Goal: Task Accomplishment & Management: Complete application form

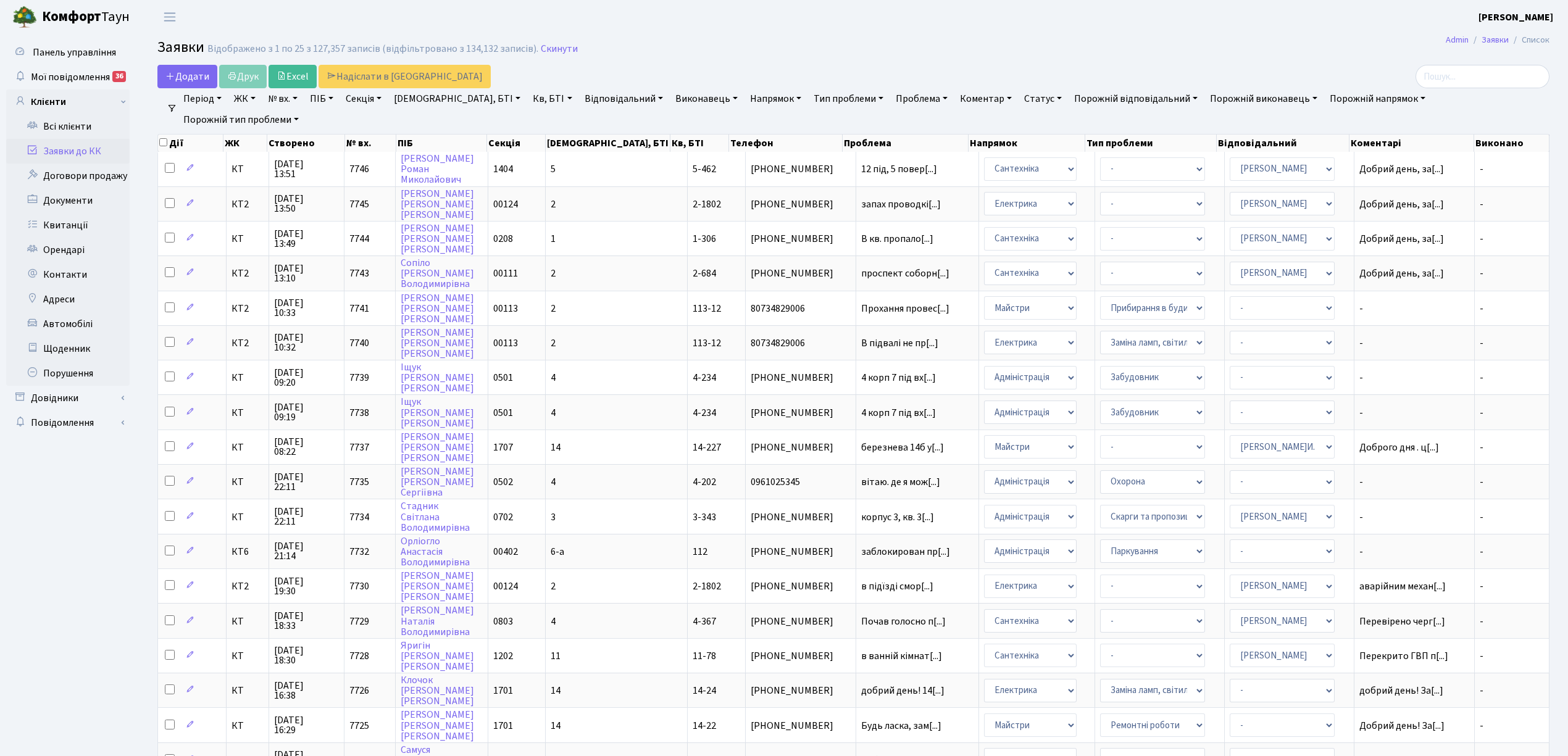
select select "25"
click at [180, 80] on span "Додати" at bounding box center [188, 76] width 44 height 14
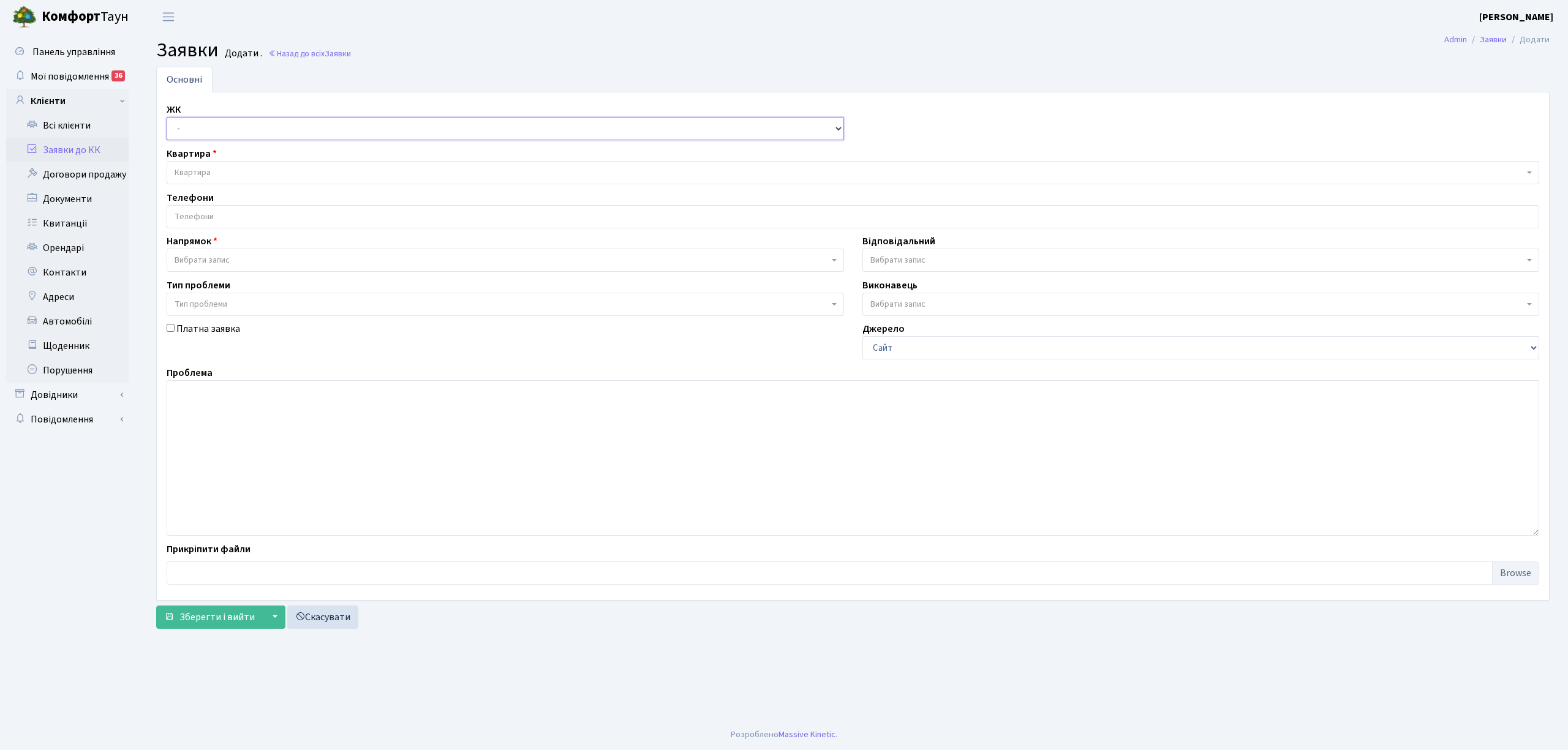
click at [229, 127] on select "- КТ, вул. Регенераторна, 4 КТ2, просп. Соборності, 17 КТ3, вул. Березнева, 16 …" at bounding box center [505, 128] width 677 height 23
select select "271"
click at [167, 118] on select "- КТ, вул. Регенераторна, 4 КТ2, просп. Соборності, 17 КТ3, вул. Березнева, 16 …" at bounding box center [505, 128] width 677 height 23
select select
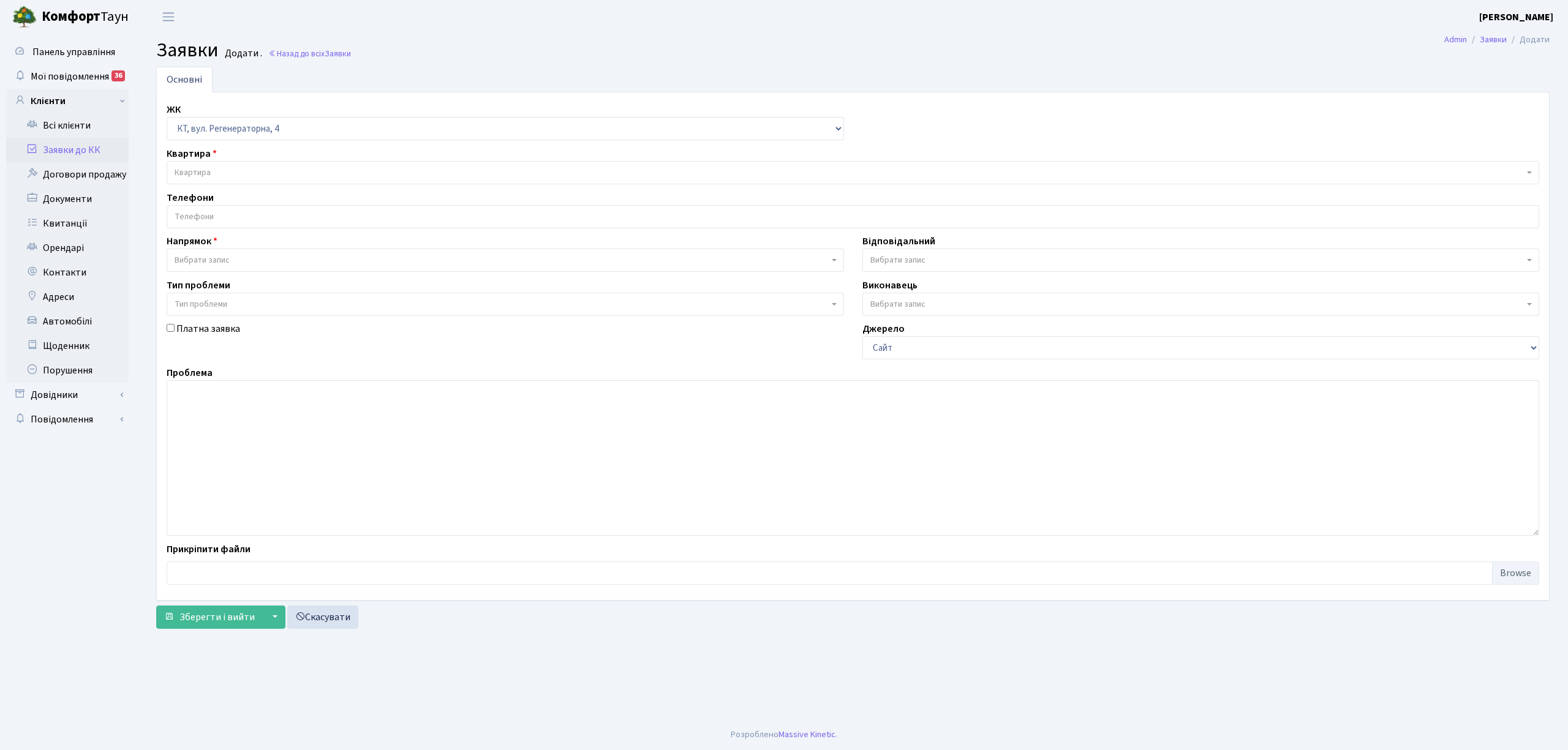
click at [240, 172] on span "Квартира" at bounding box center [849, 172] width 1349 height 12
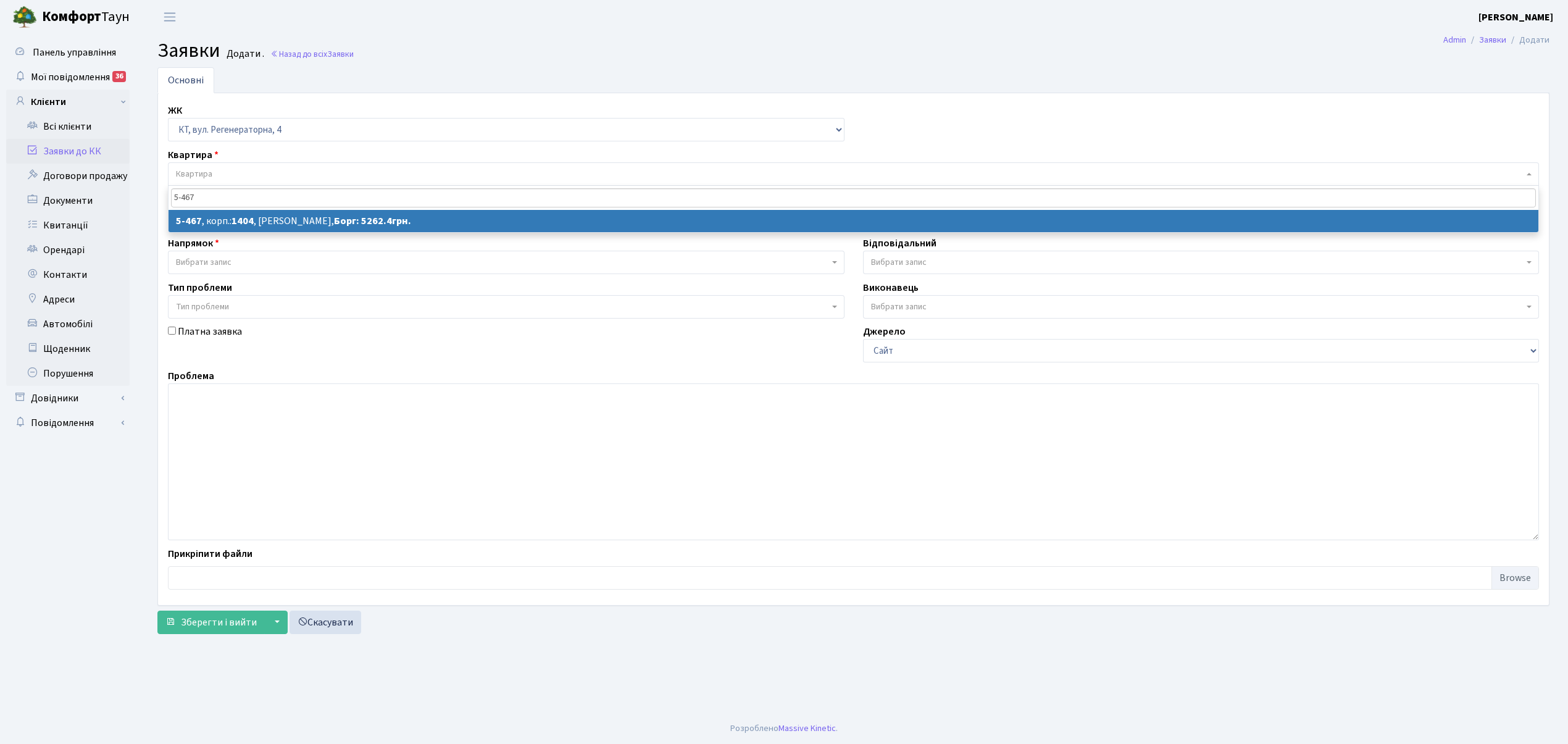
type input "5-467"
select select
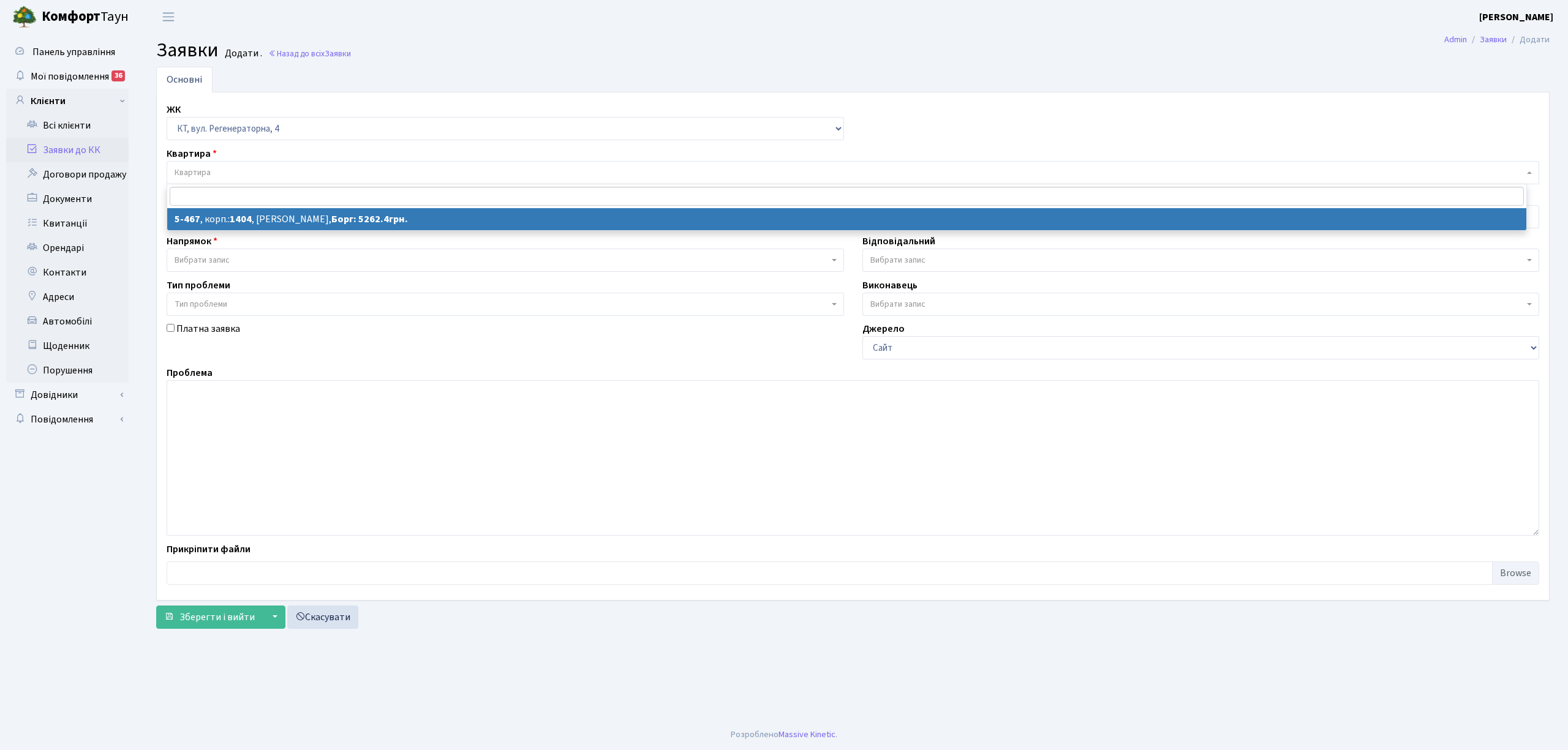
select select "2075"
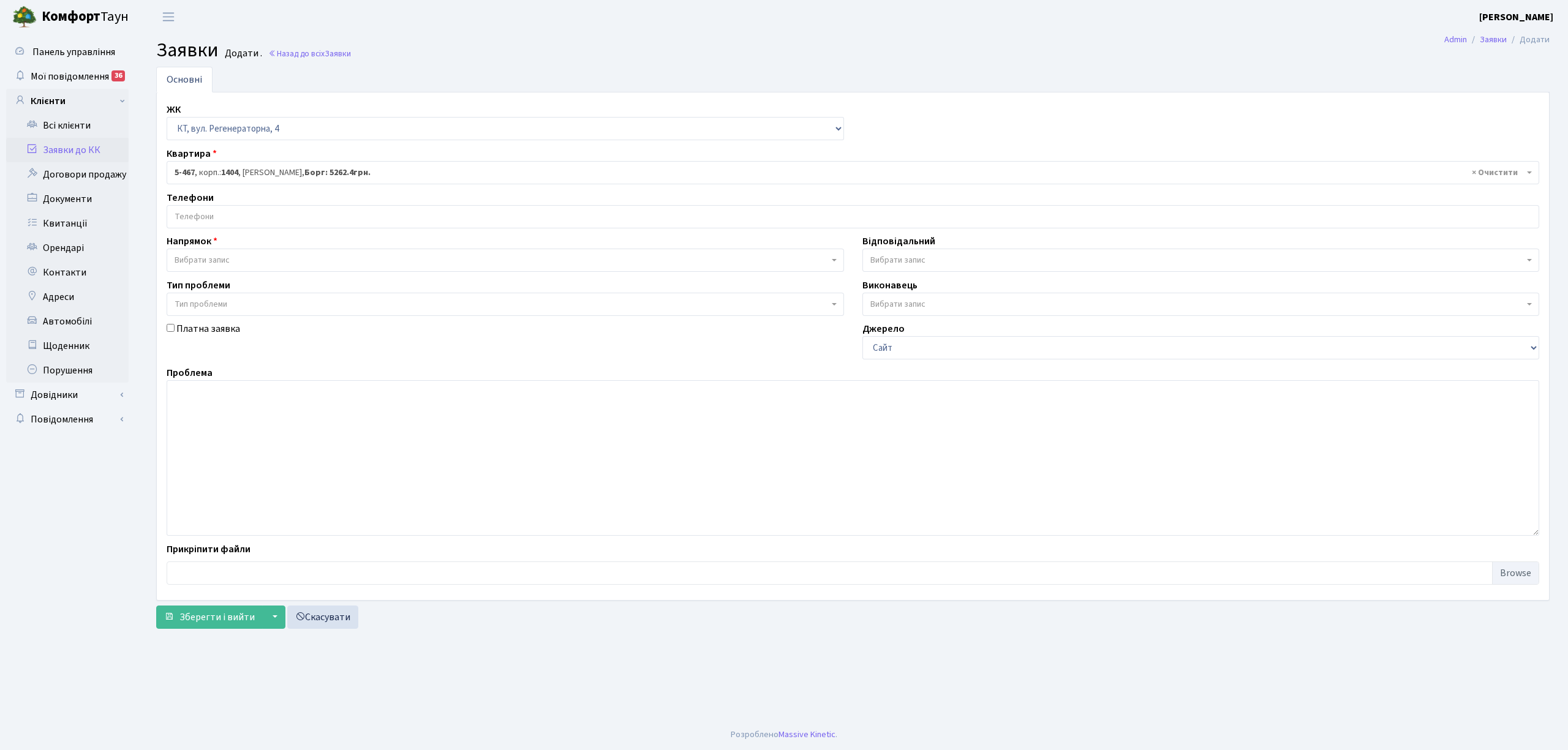
click at [273, 223] on input "search" at bounding box center [853, 216] width 1371 height 22
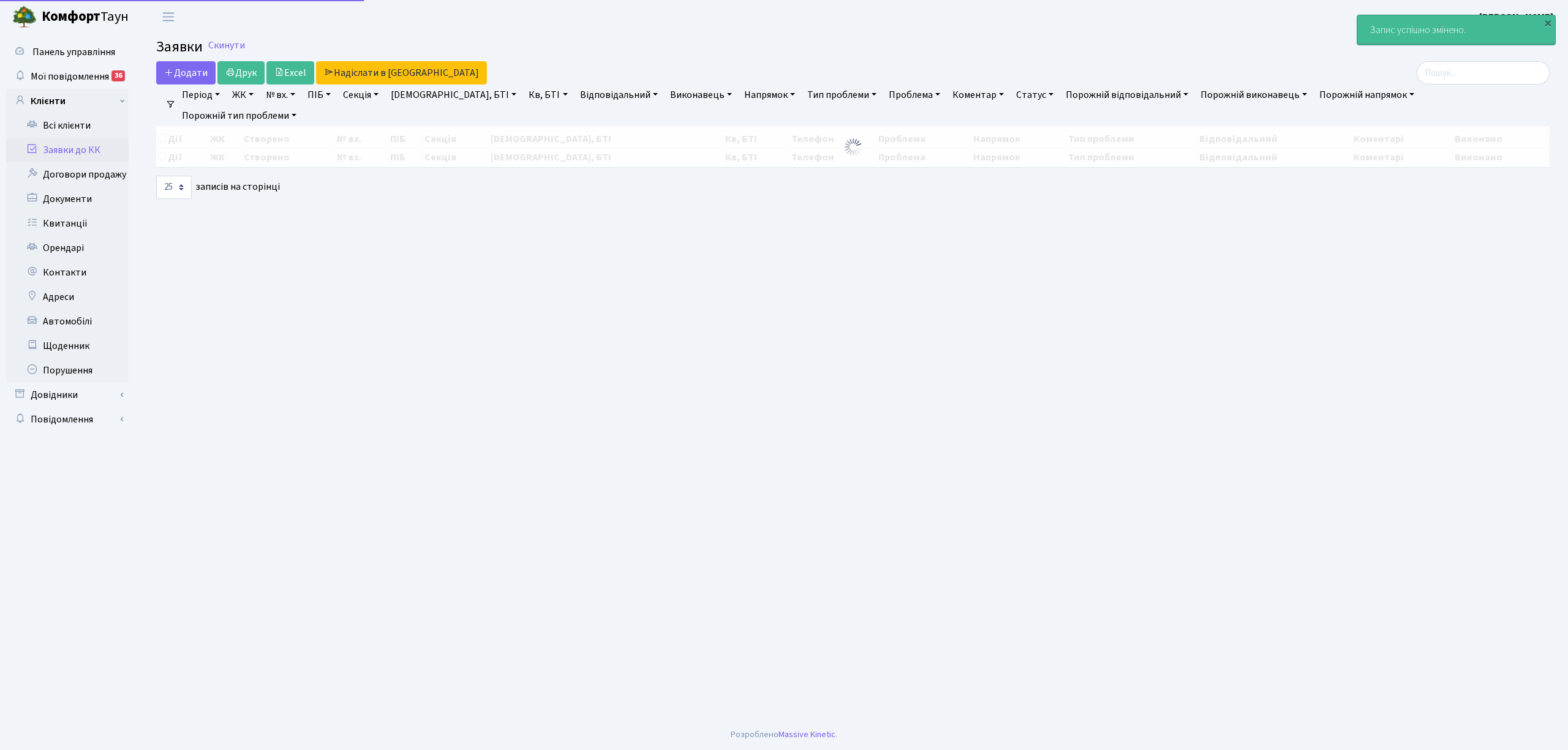
select select "25"
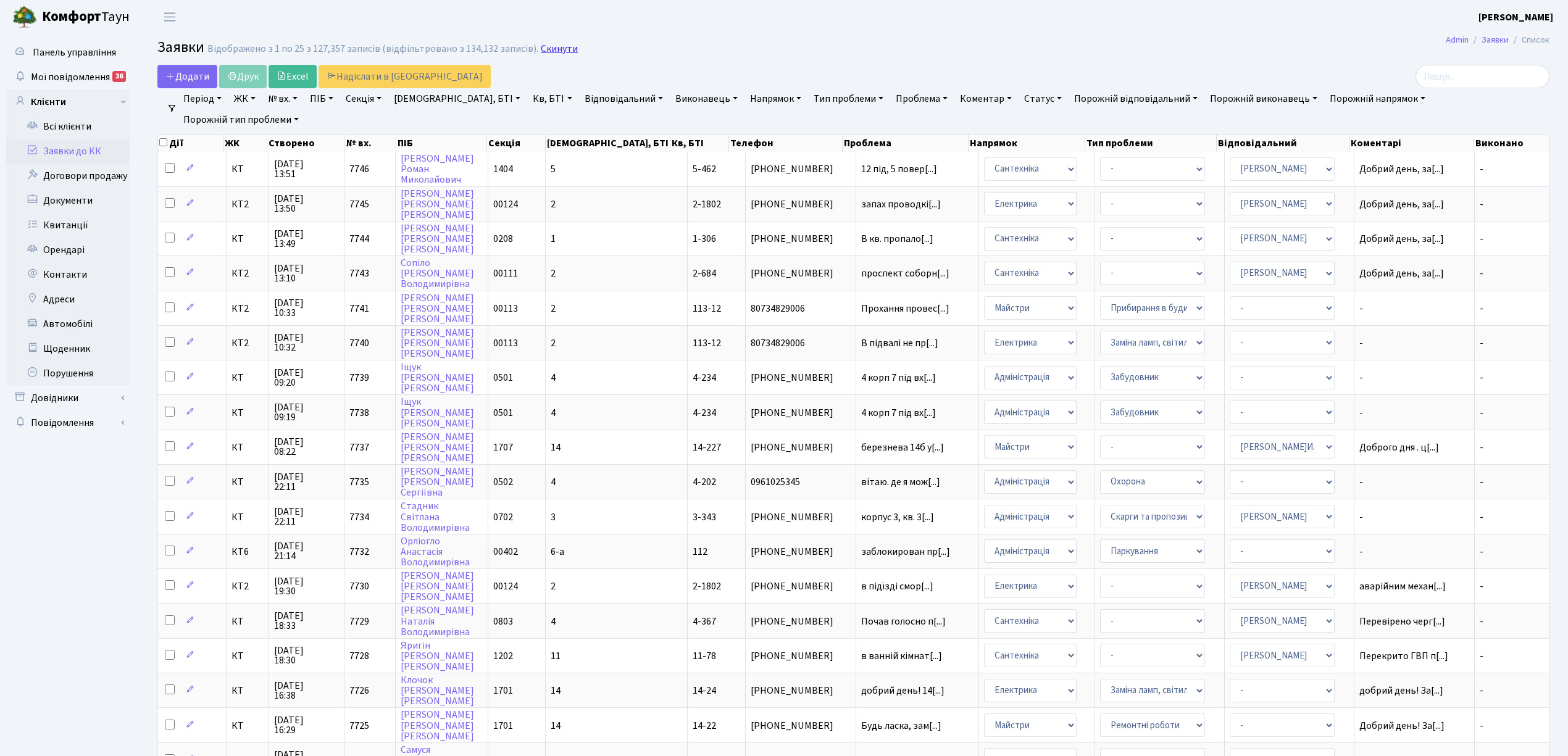
click at [547, 50] on link "Скинути" at bounding box center [559, 49] width 37 height 11
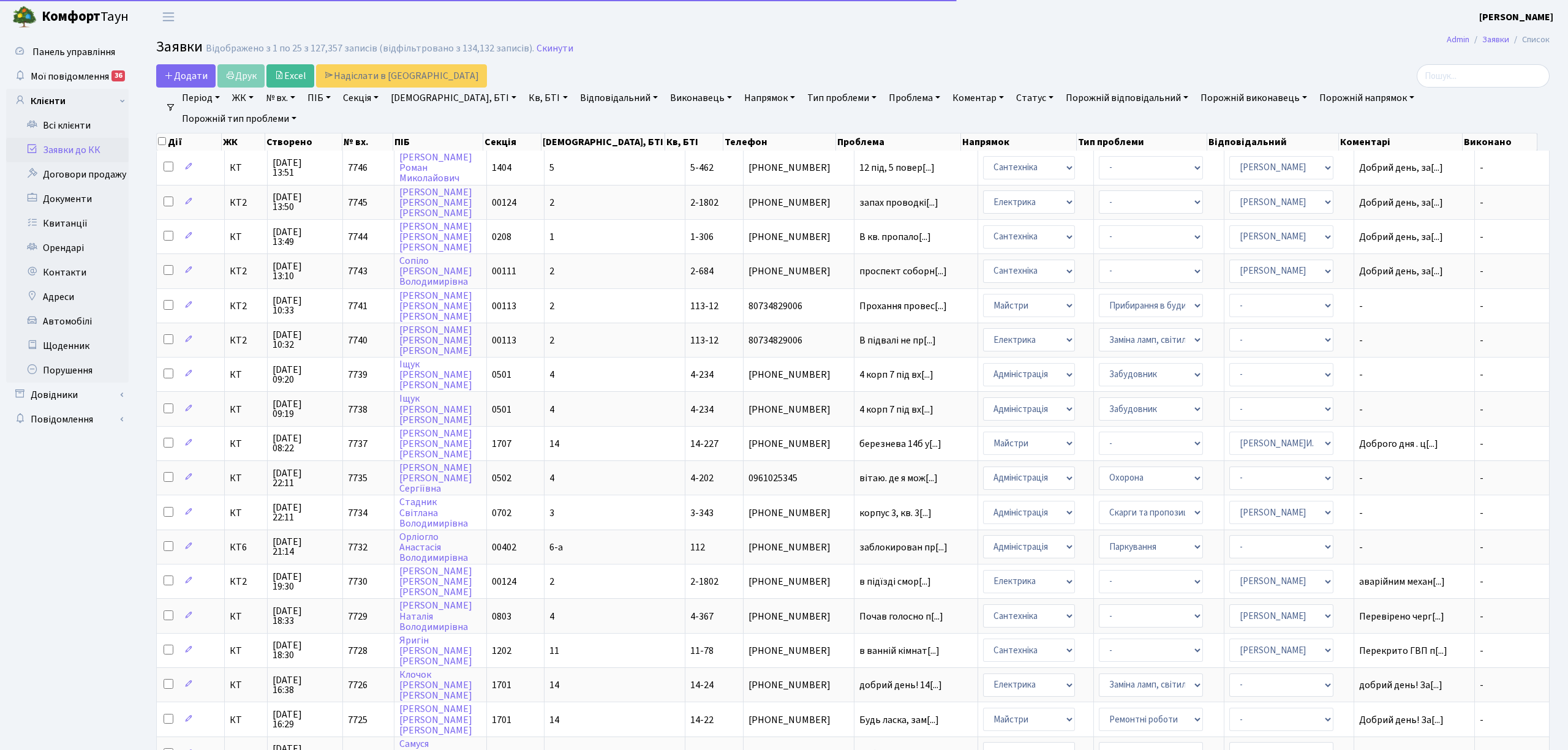
select select "25"
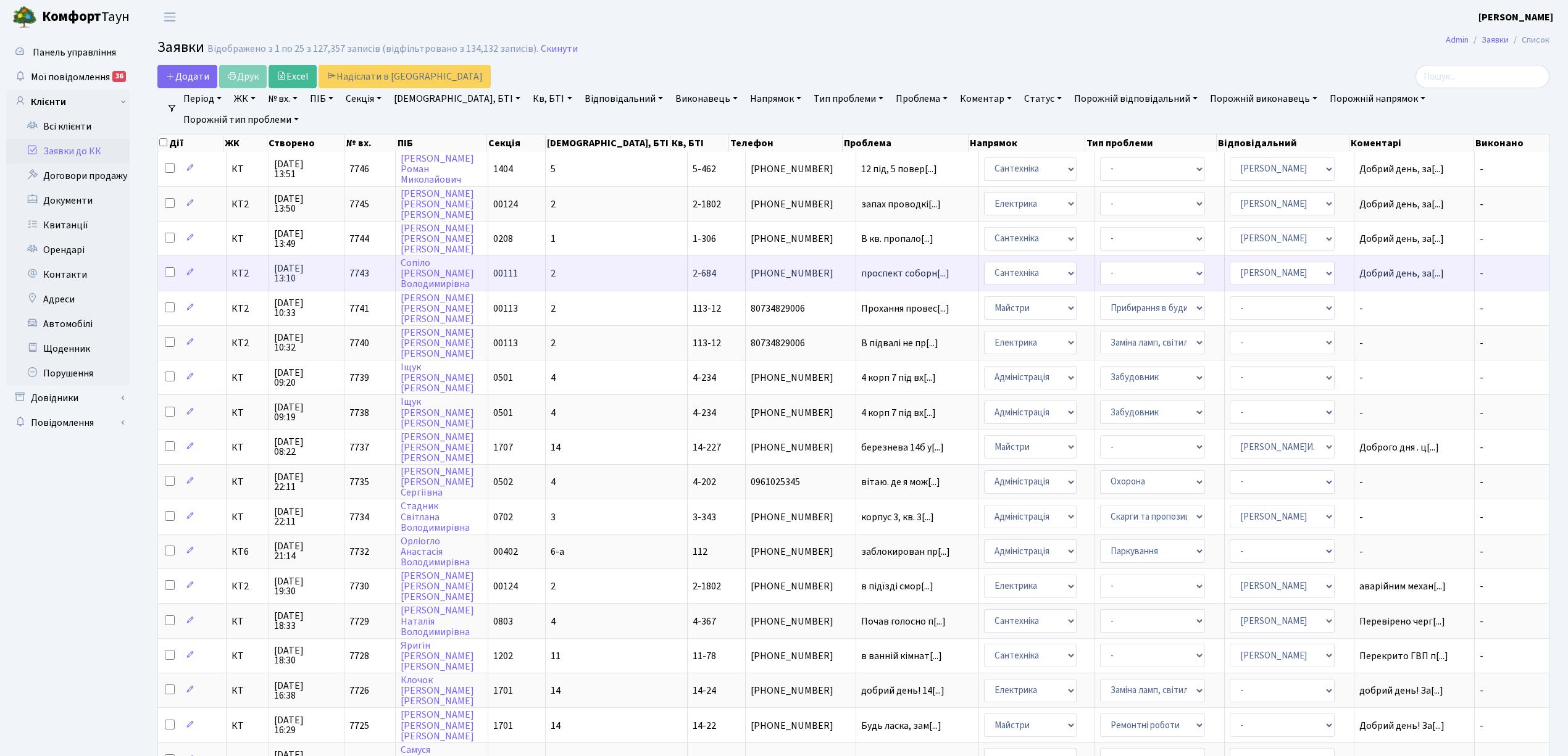
click at [630, 270] on td "2" at bounding box center [616, 273] width 142 height 35
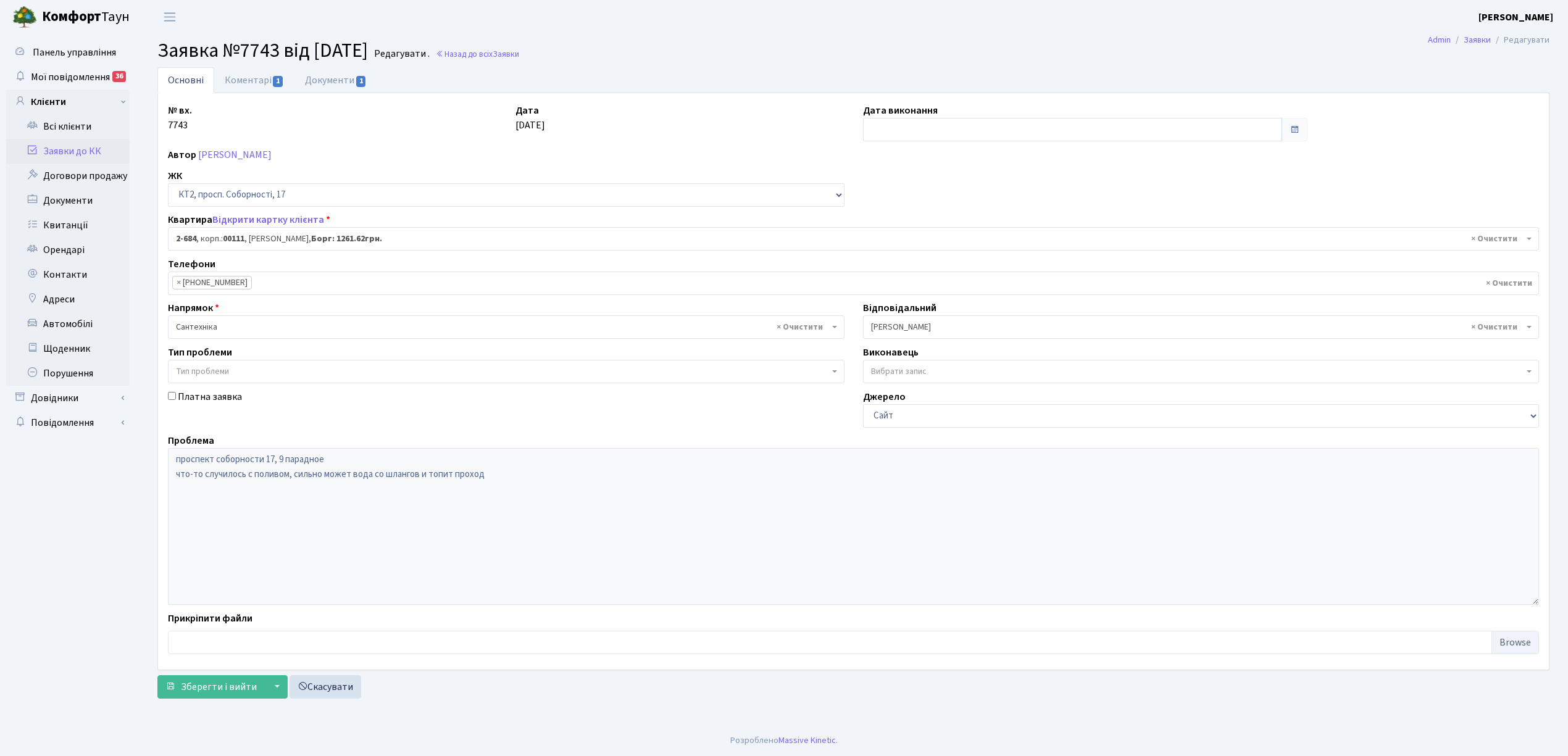
select select "15735"
click at [885, 124] on input "text" at bounding box center [1082, 129] width 424 height 24
click at [989, 211] on td "7" at bounding box center [992, 211] width 19 height 19
type input "[DATE]"
click at [230, 80] on link "Коментарі 1" at bounding box center [254, 80] width 80 height 25
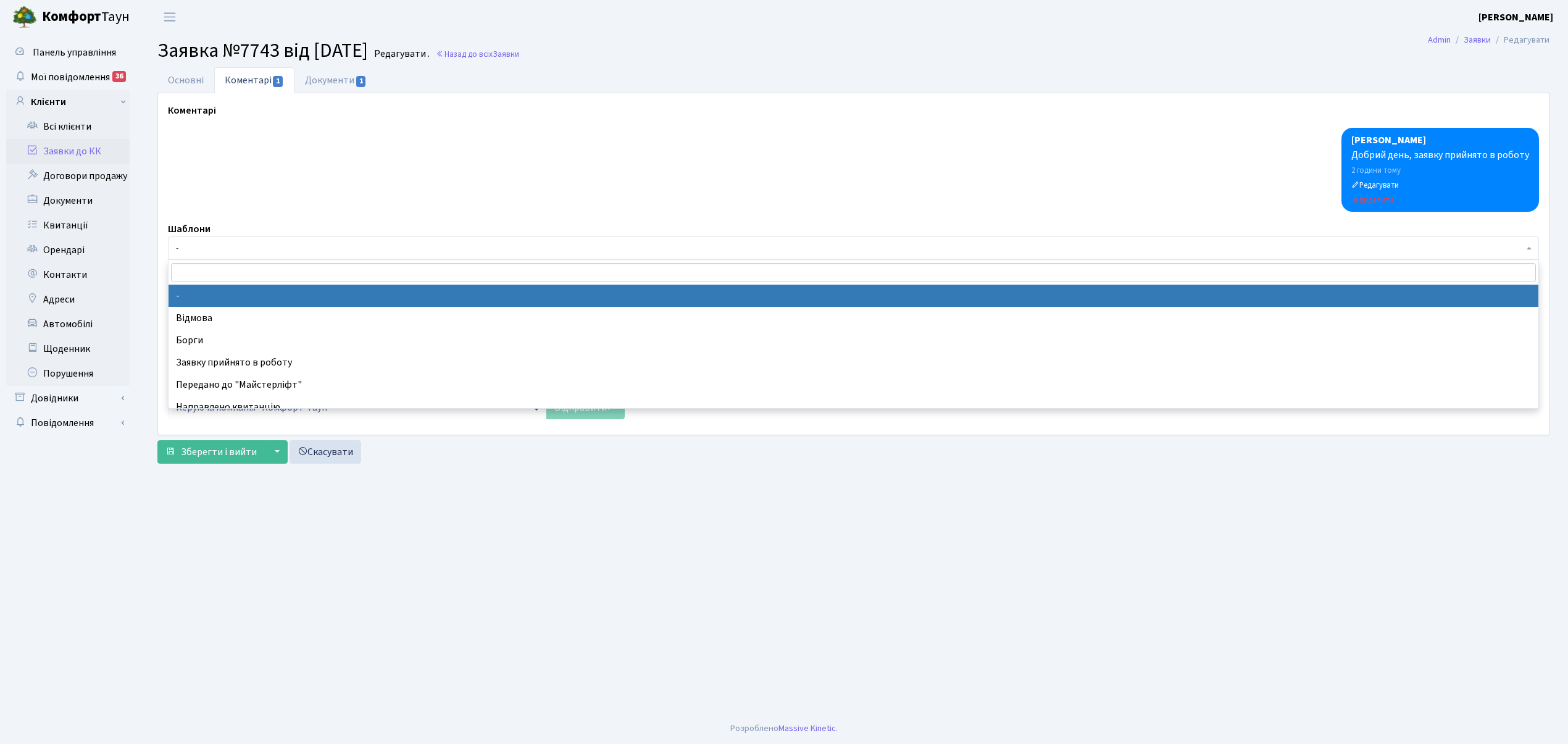
click at [210, 246] on span "-" at bounding box center [850, 248] width 1348 height 12
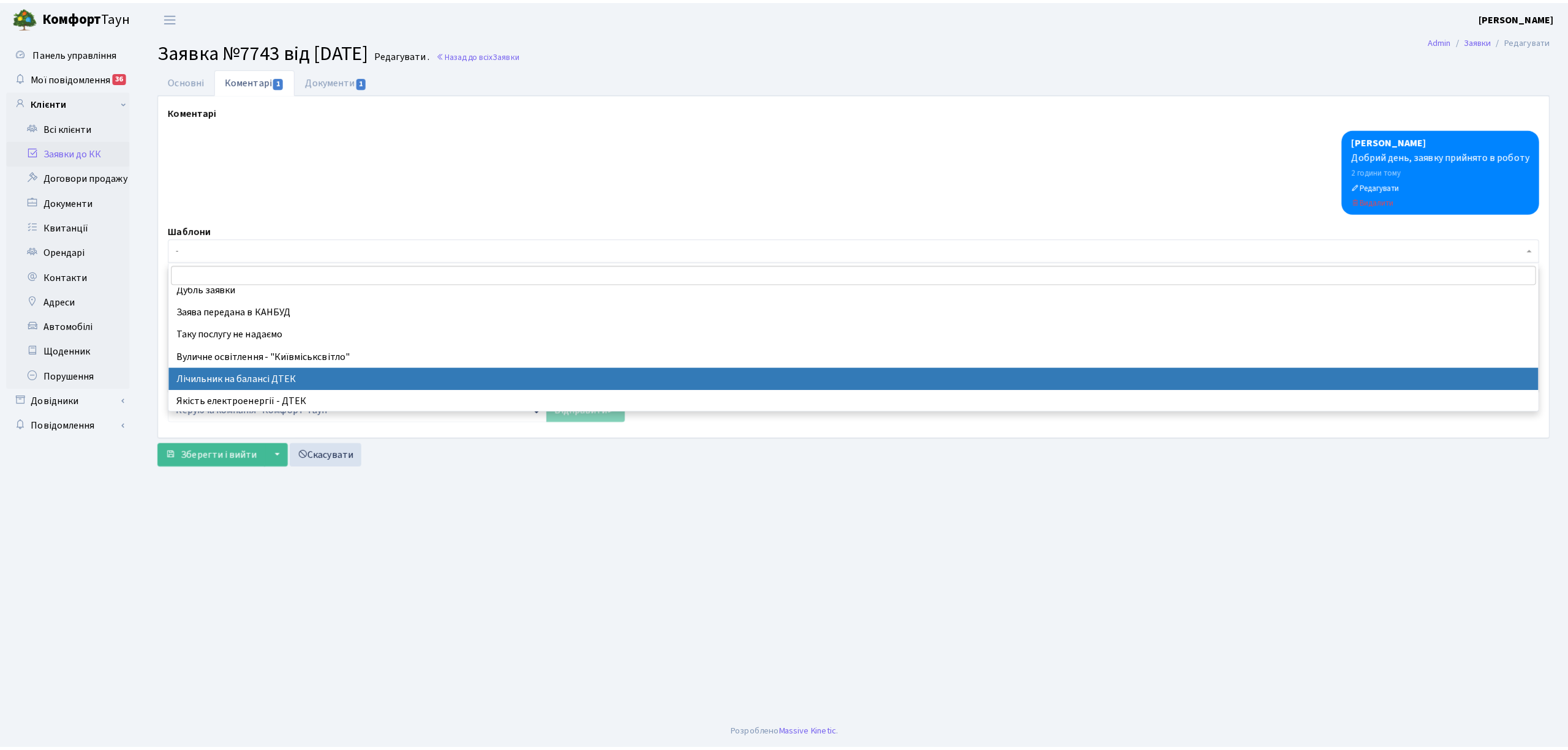
scroll to position [81, 0]
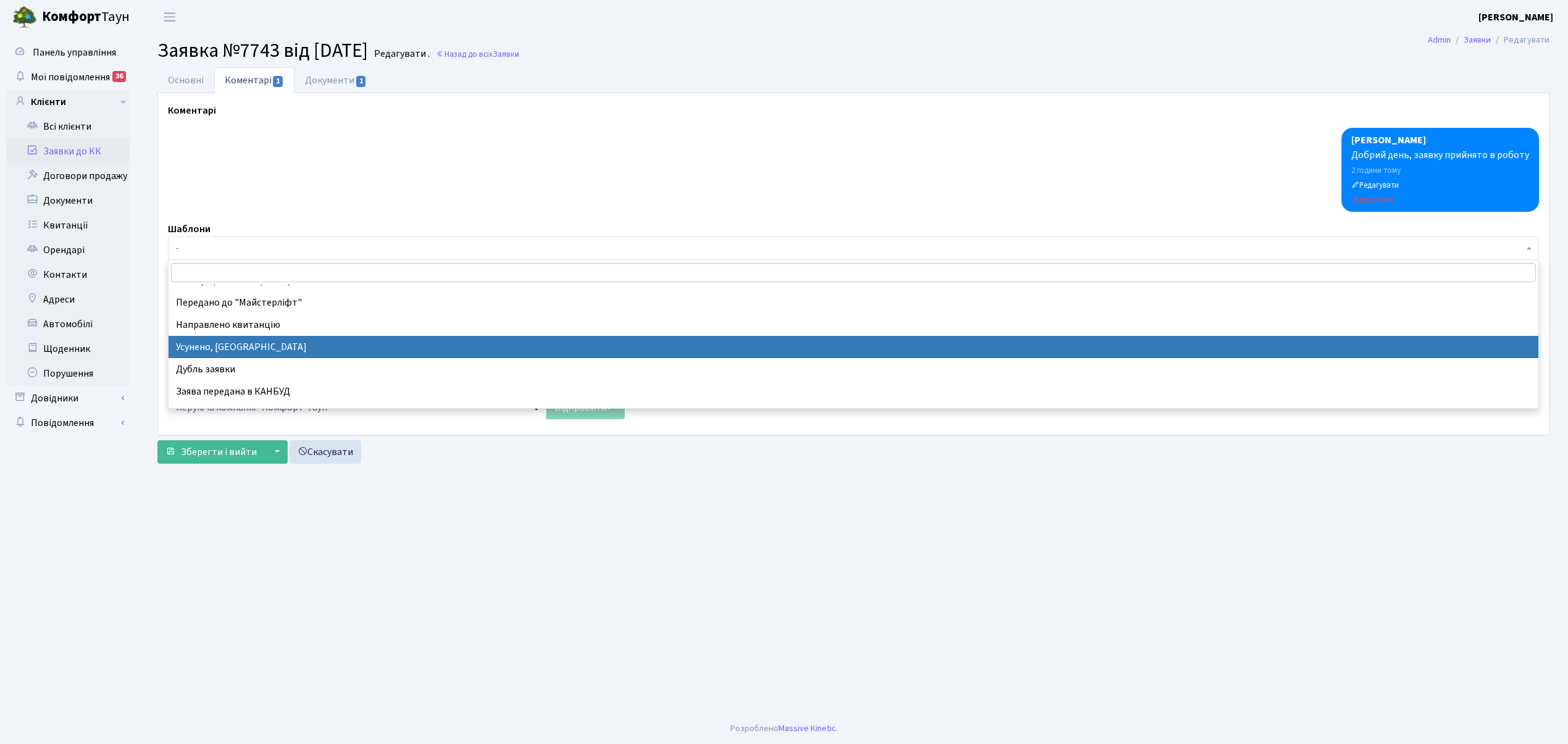
select select "15"
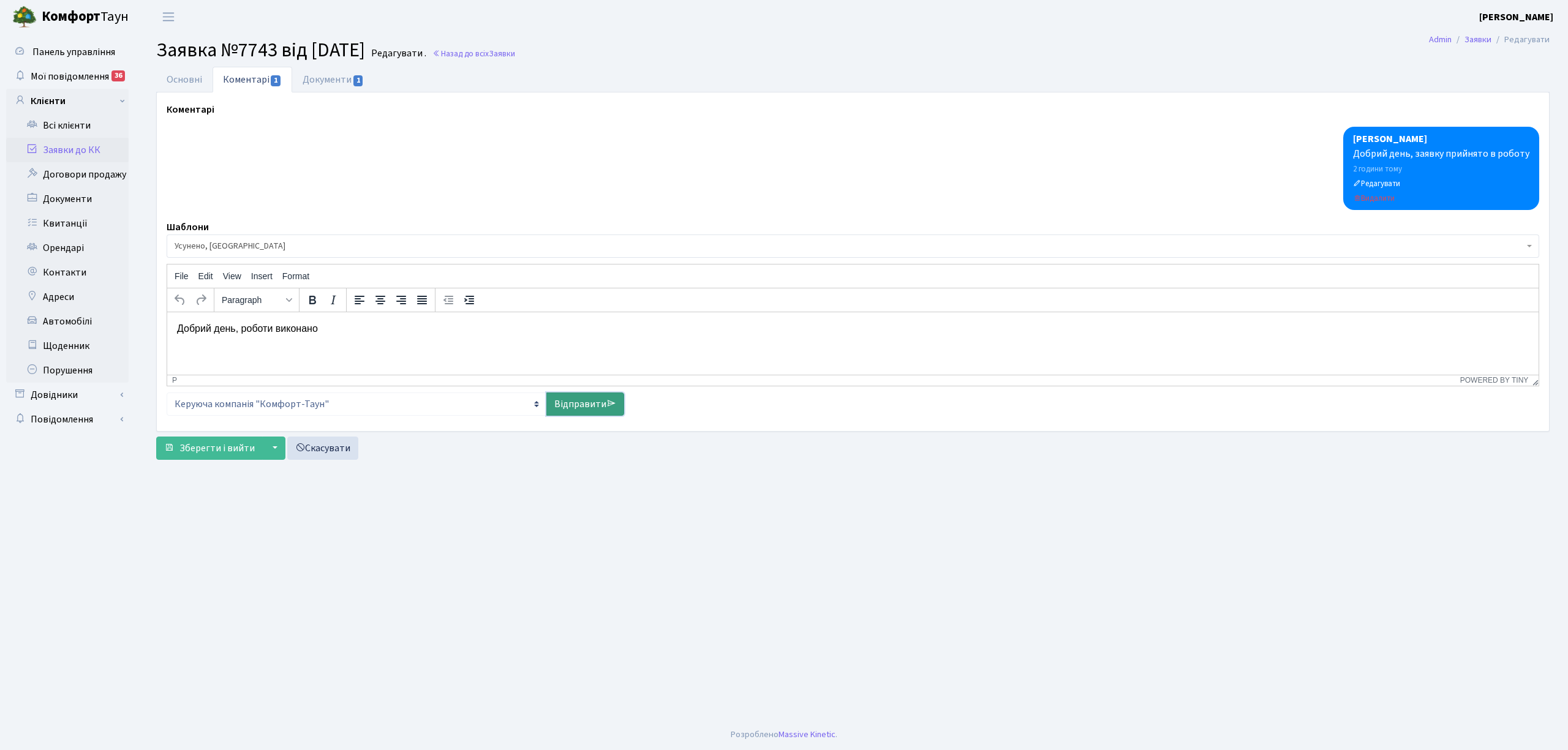
click at [576, 410] on link "Відправити" at bounding box center [585, 404] width 78 height 23
select select
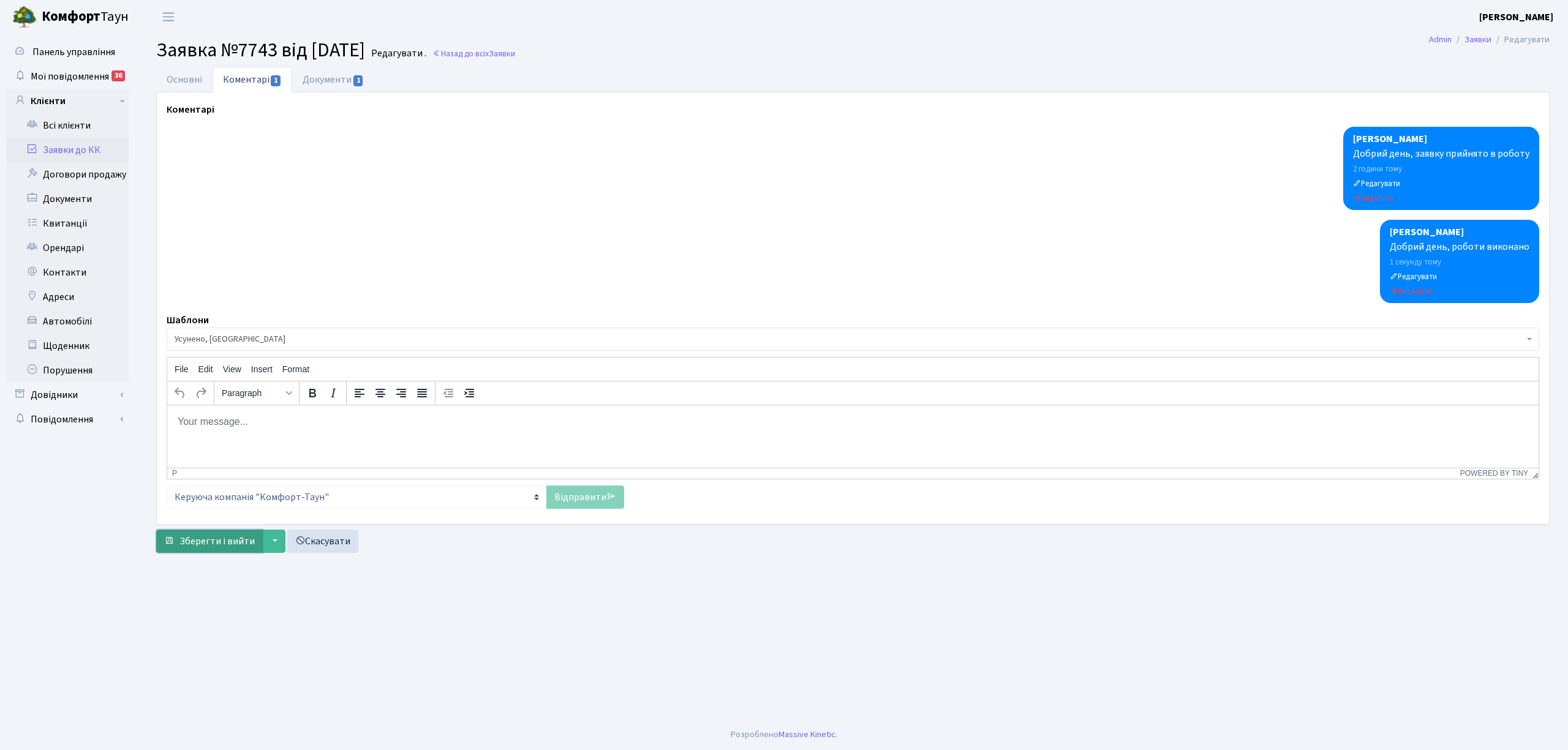
click at [205, 546] on span "Зберегти і вийти" at bounding box center [217, 541] width 76 height 14
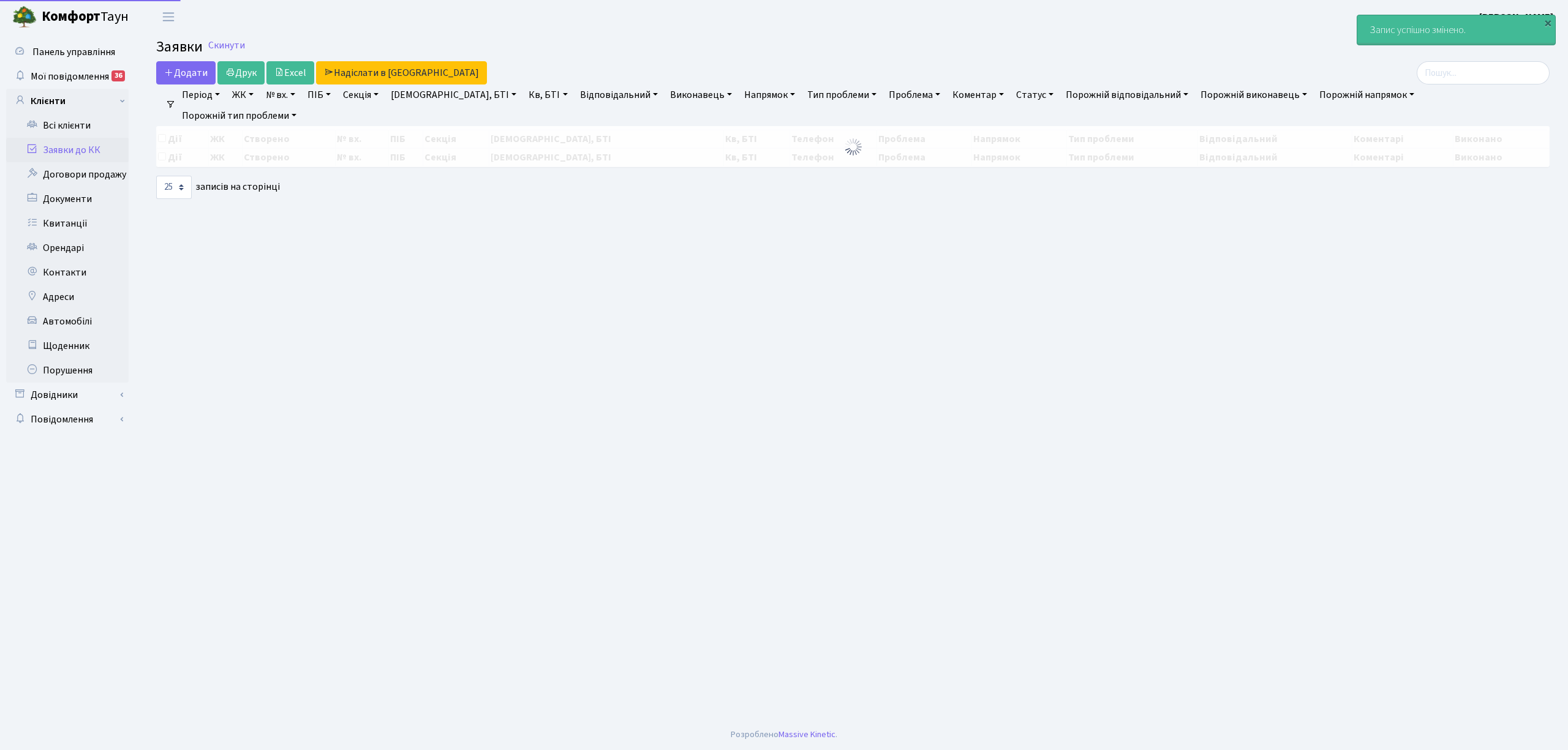
select select "25"
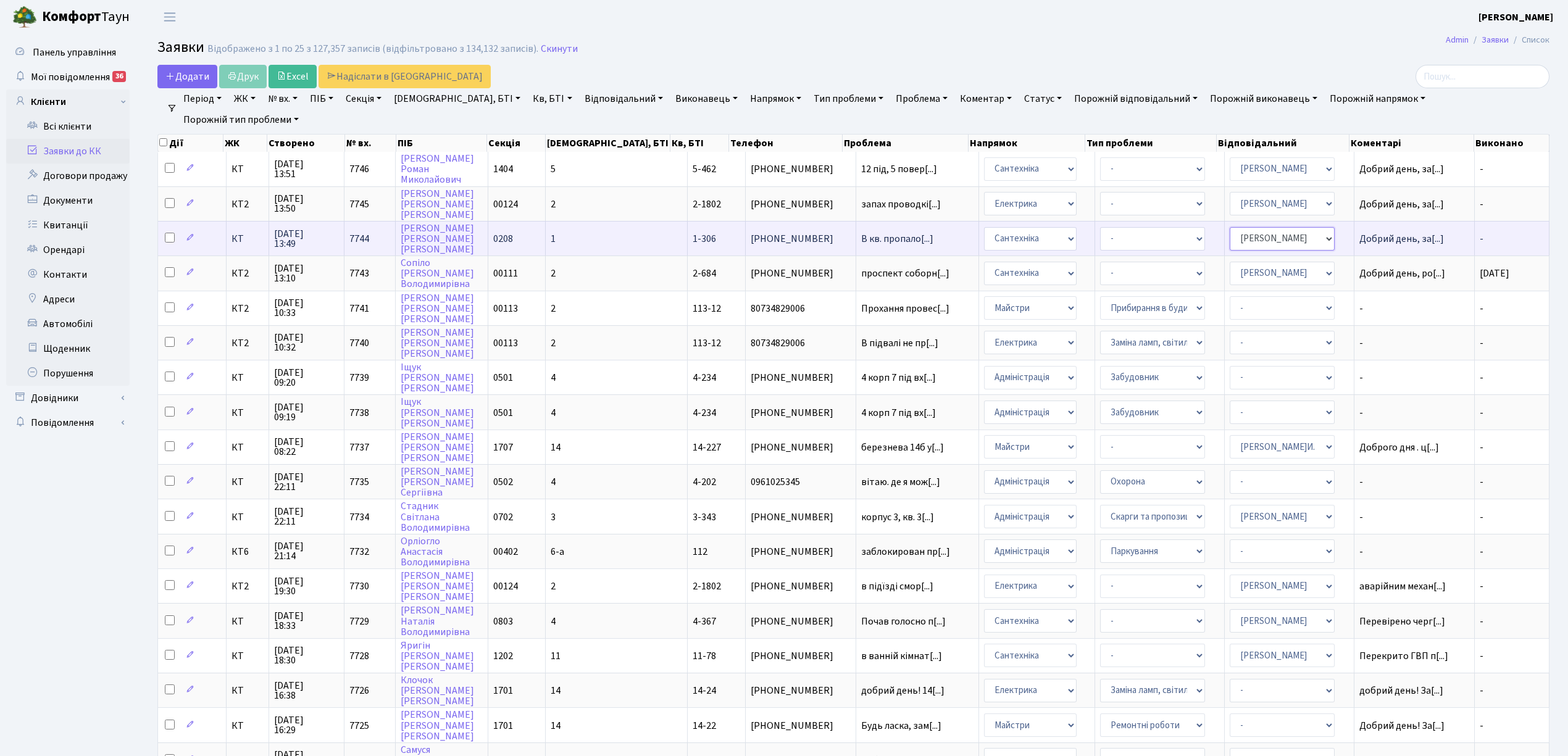
click at [1247, 235] on select "- Адміністратор ЖК КТ [PERSON_NAME] [PERSON_NAME] [PERSON_NAME]Ю. [PERSON_NAME]…" at bounding box center [1282, 239] width 105 height 24
select select "22"
click at [984, 235] on select "- Адміністрація Домофон, СКД Ліфт Майстри Сантехніка Економічний відділ Електри…" at bounding box center [1030, 239] width 93 height 24
select select "3"
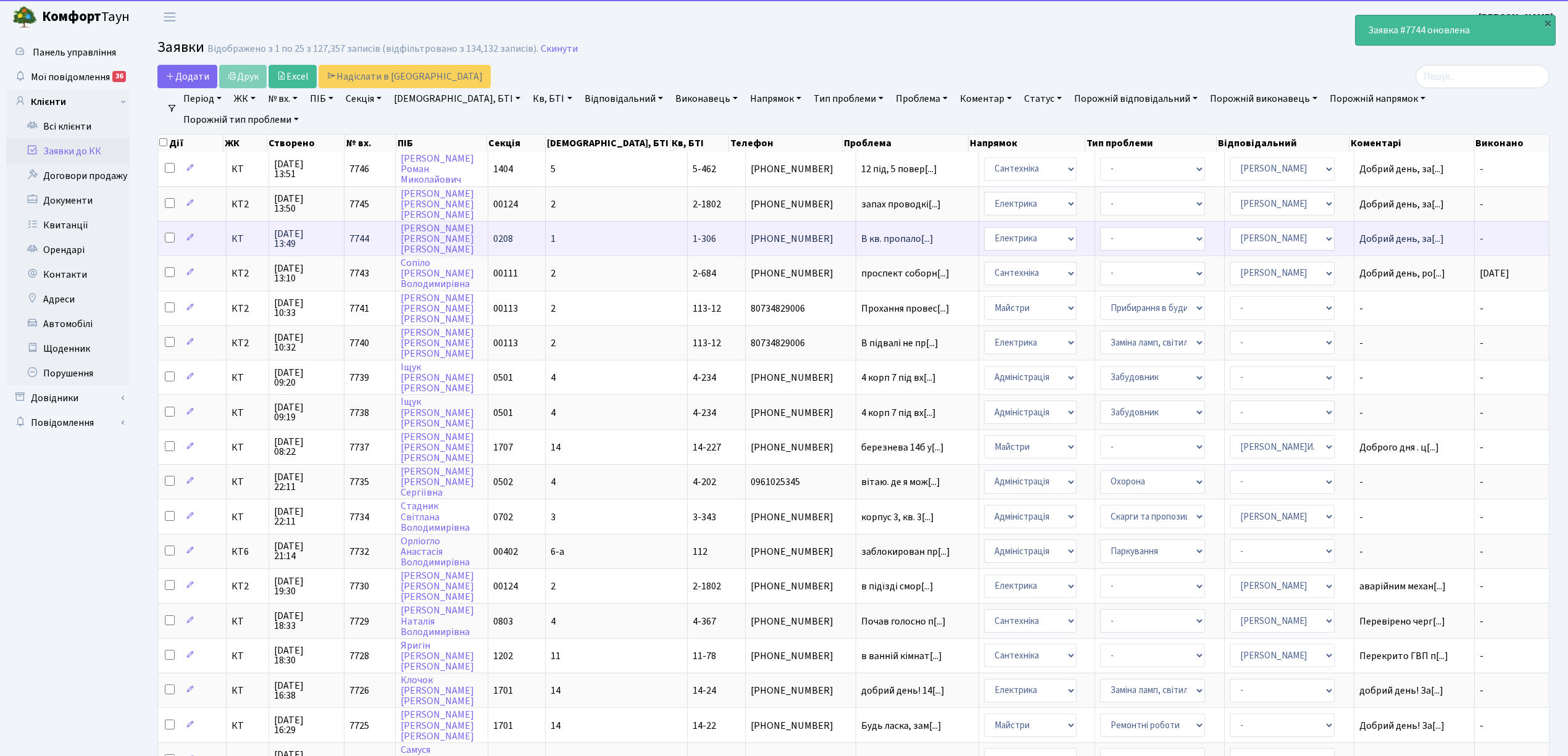
click at [1491, 233] on td "-" at bounding box center [1513, 238] width 75 height 35
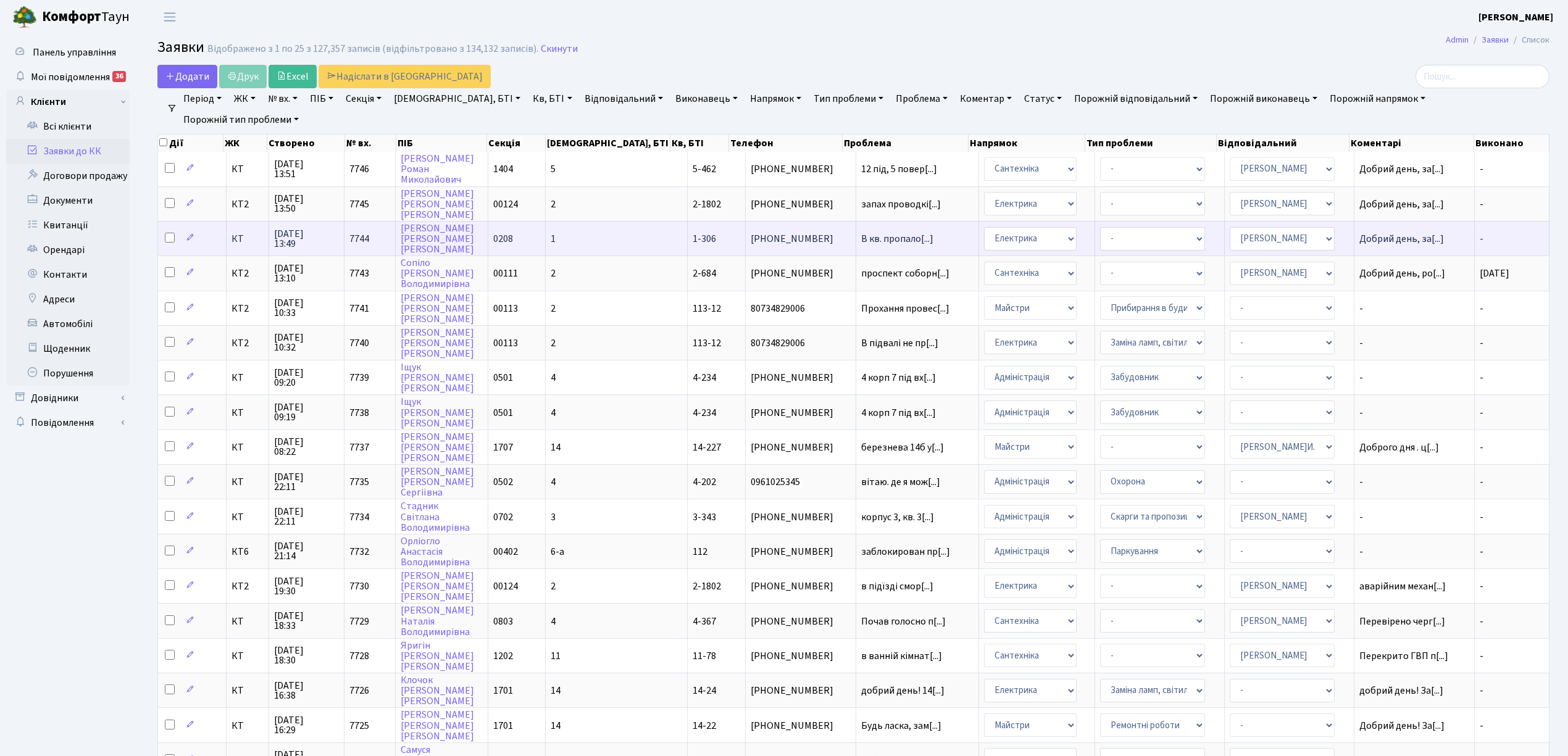
click at [1051, 235] on td "- Адміністрація Домофон, СКД Ліфт Майстри Сантехніка Економічний відділ Електри…" at bounding box center [1037, 238] width 116 height 35
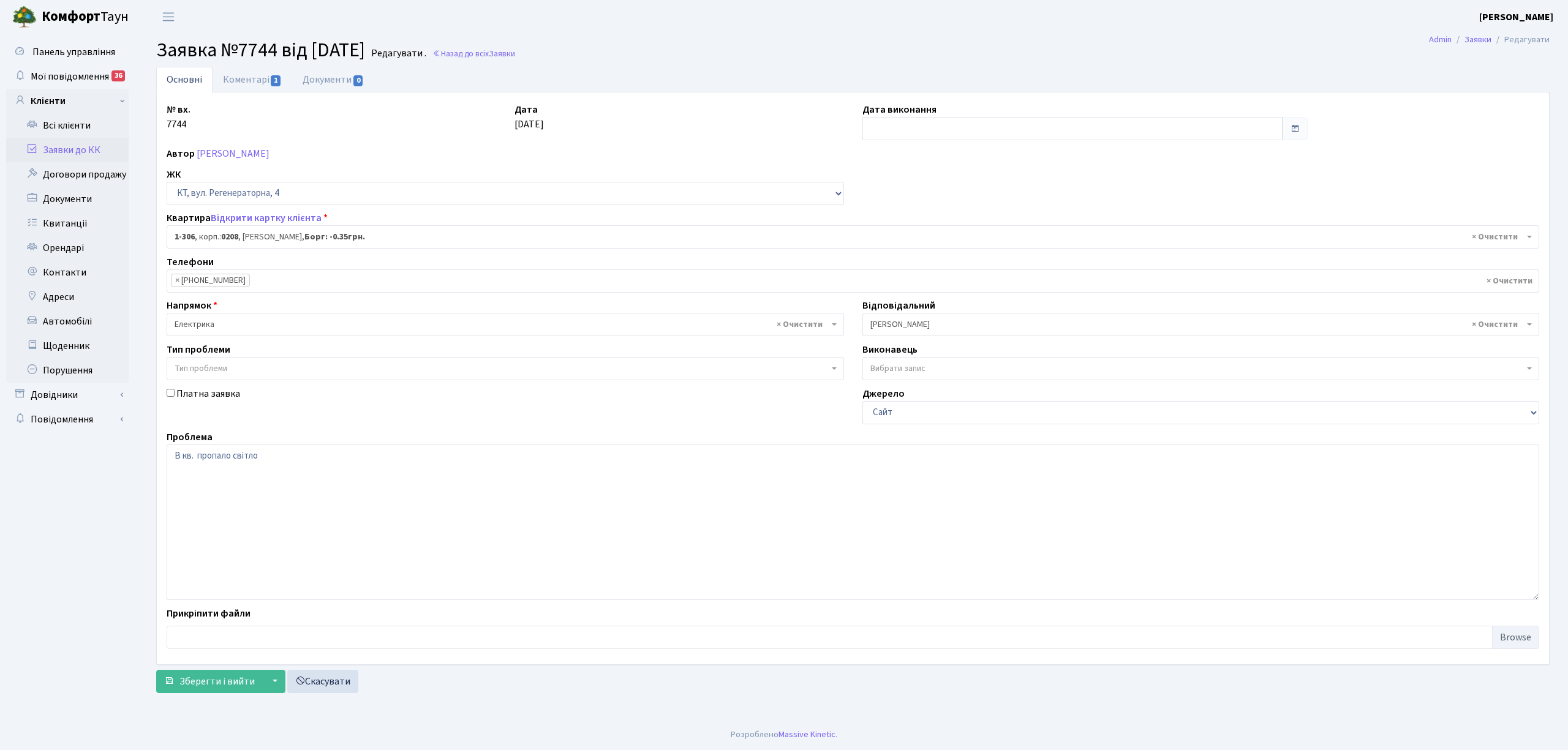
select select "306"
click at [916, 126] on input "text" at bounding box center [1073, 128] width 420 height 23
click at [983, 209] on td "7" at bounding box center [984, 209] width 19 height 19
type input "[DATE]"
click at [258, 78] on link "Коментарі 1" at bounding box center [252, 79] width 80 height 25
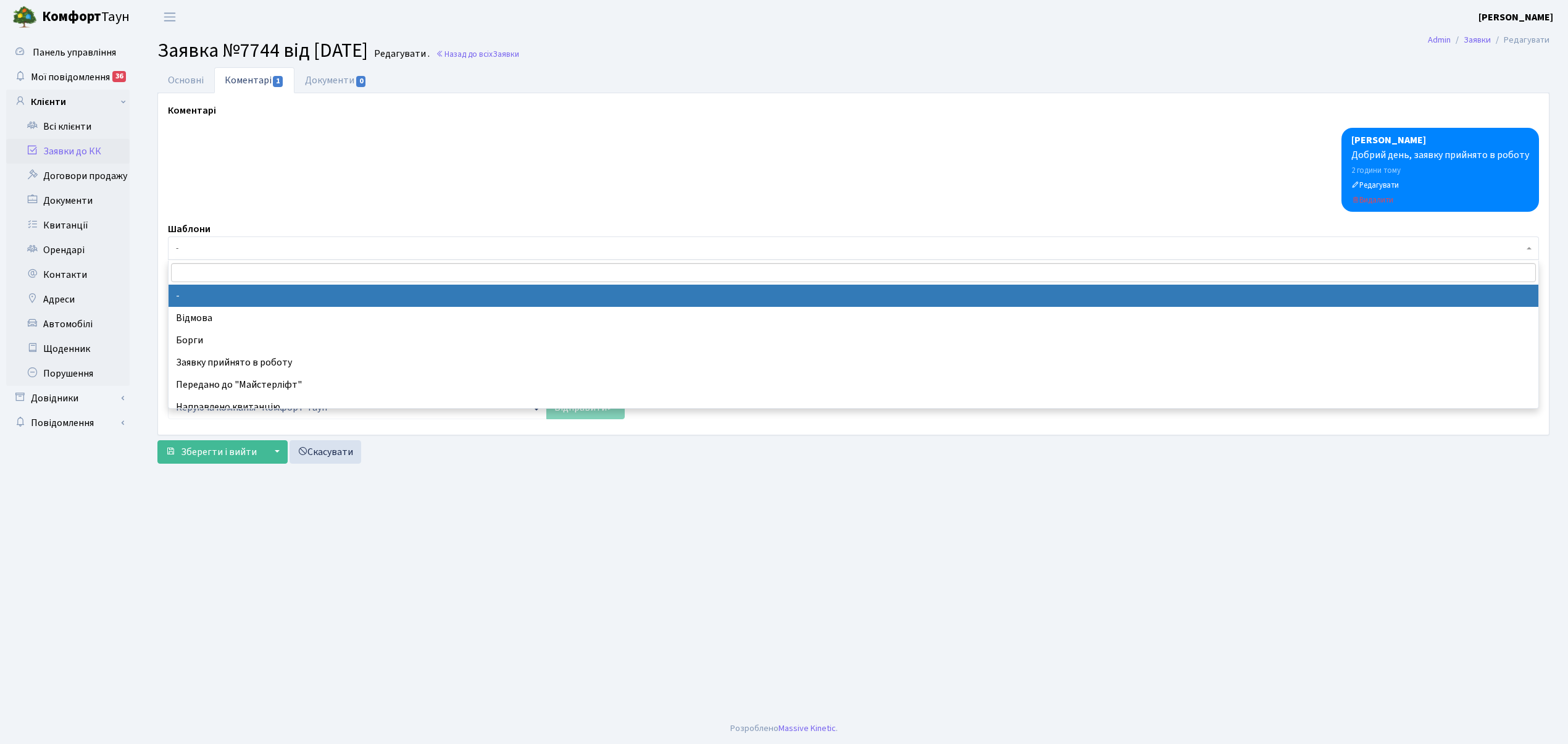
click at [198, 249] on span "-" at bounding box center [850, 248] width 1348 height 12
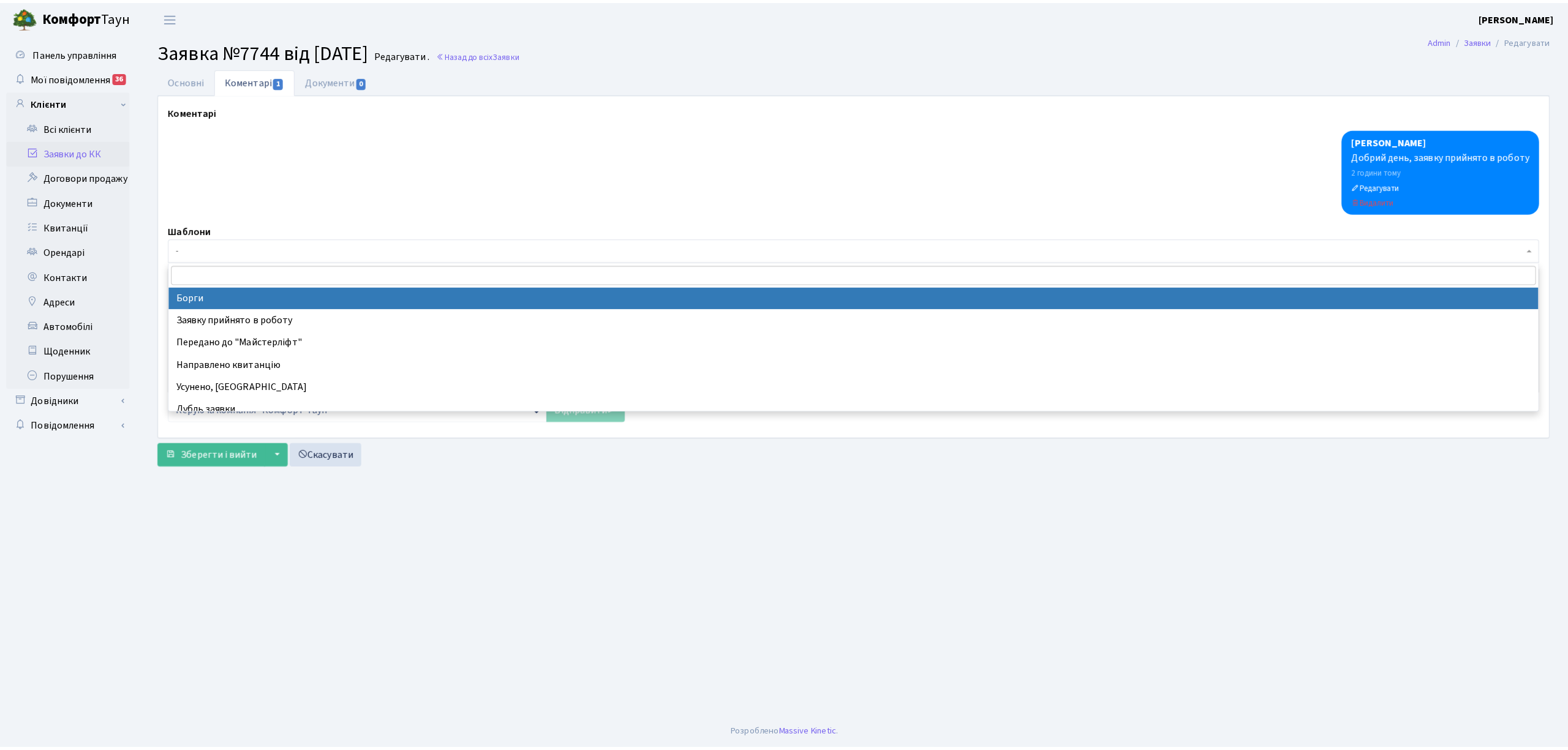
scroll to position [81, 0]
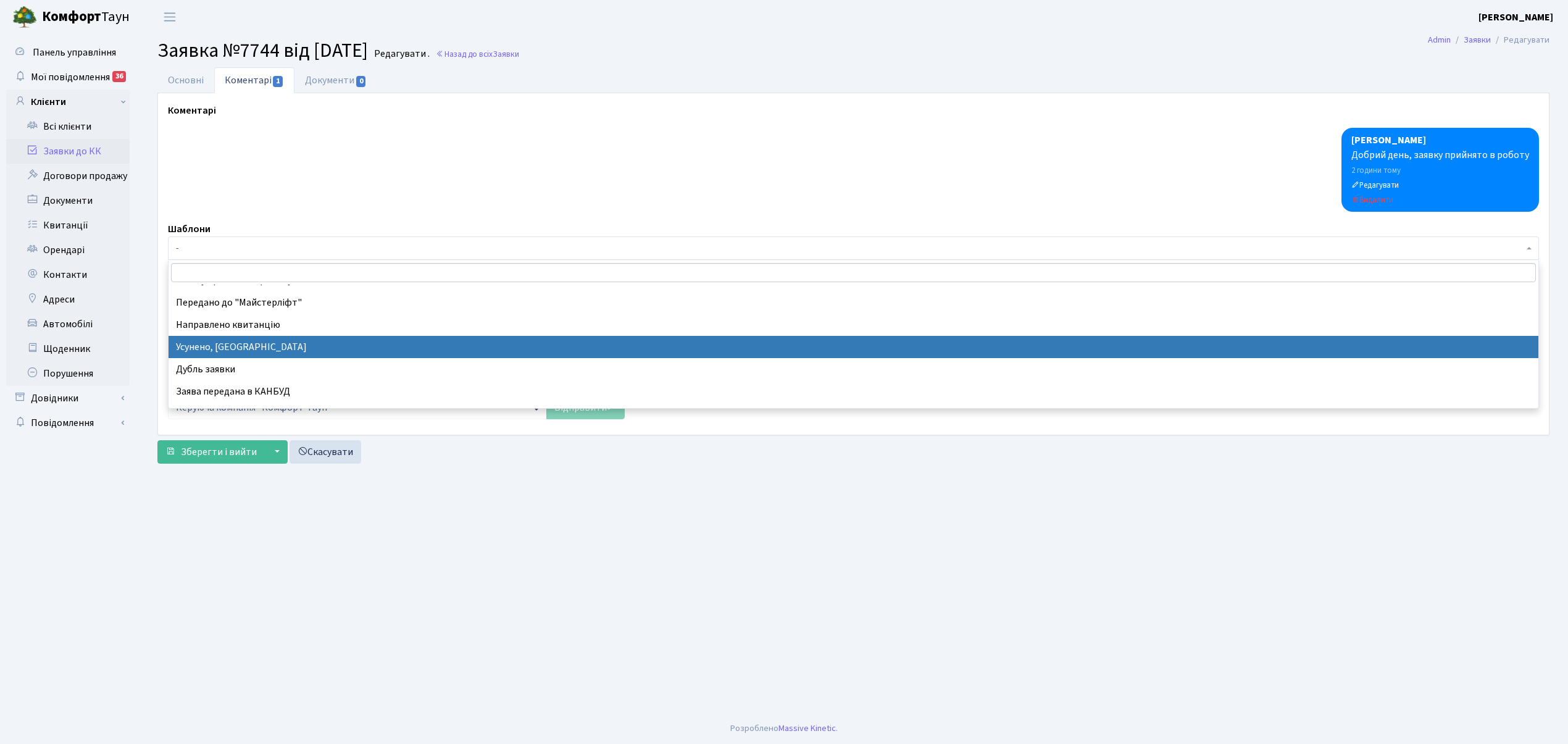
select select "15"
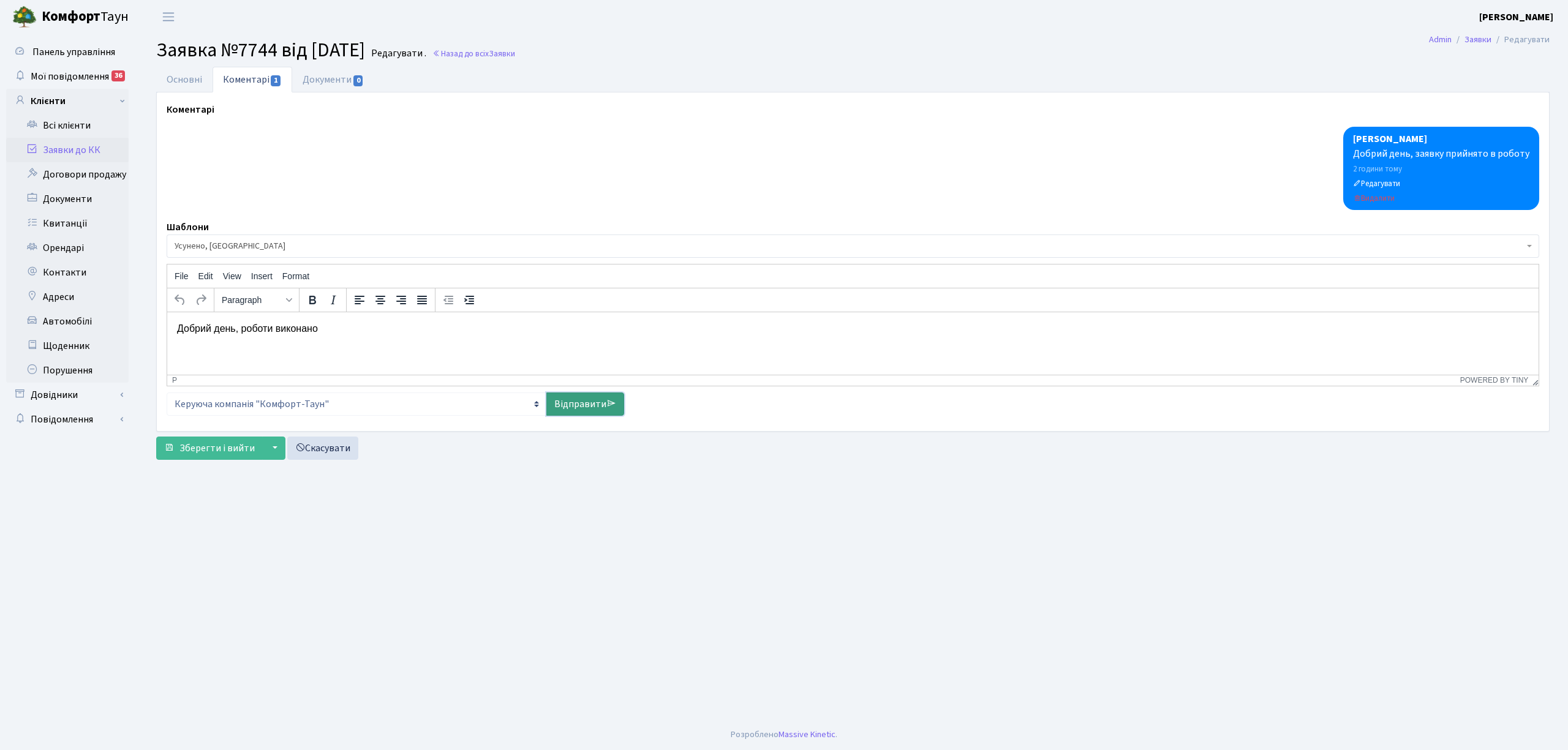
click at [569, 402] on link "Відправити" at bounding box center [585, 404] width 78 height 23
select select
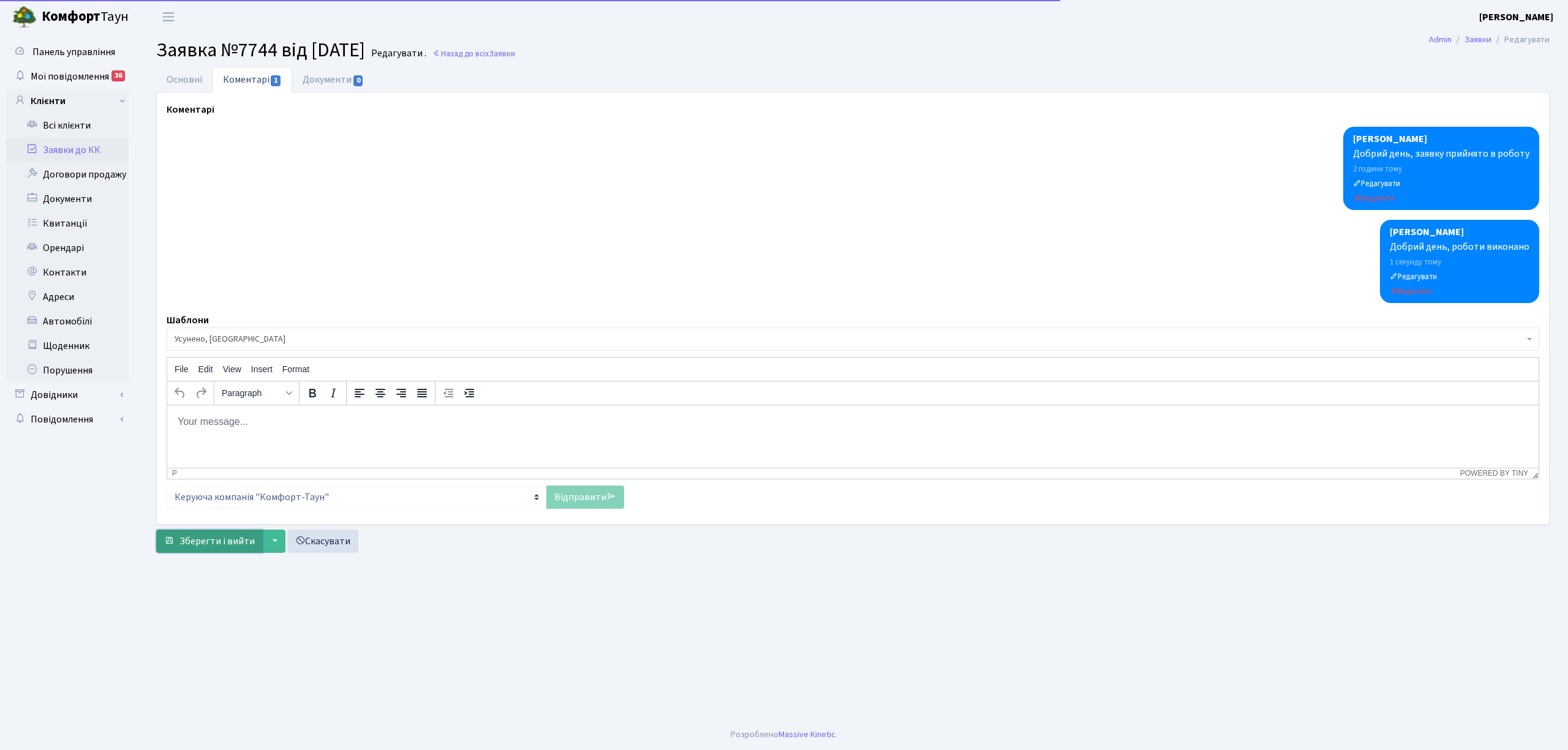
click at [197, 537] on span "Зберегти і вийти" at bounding box center [217, 541] width 76 height 14
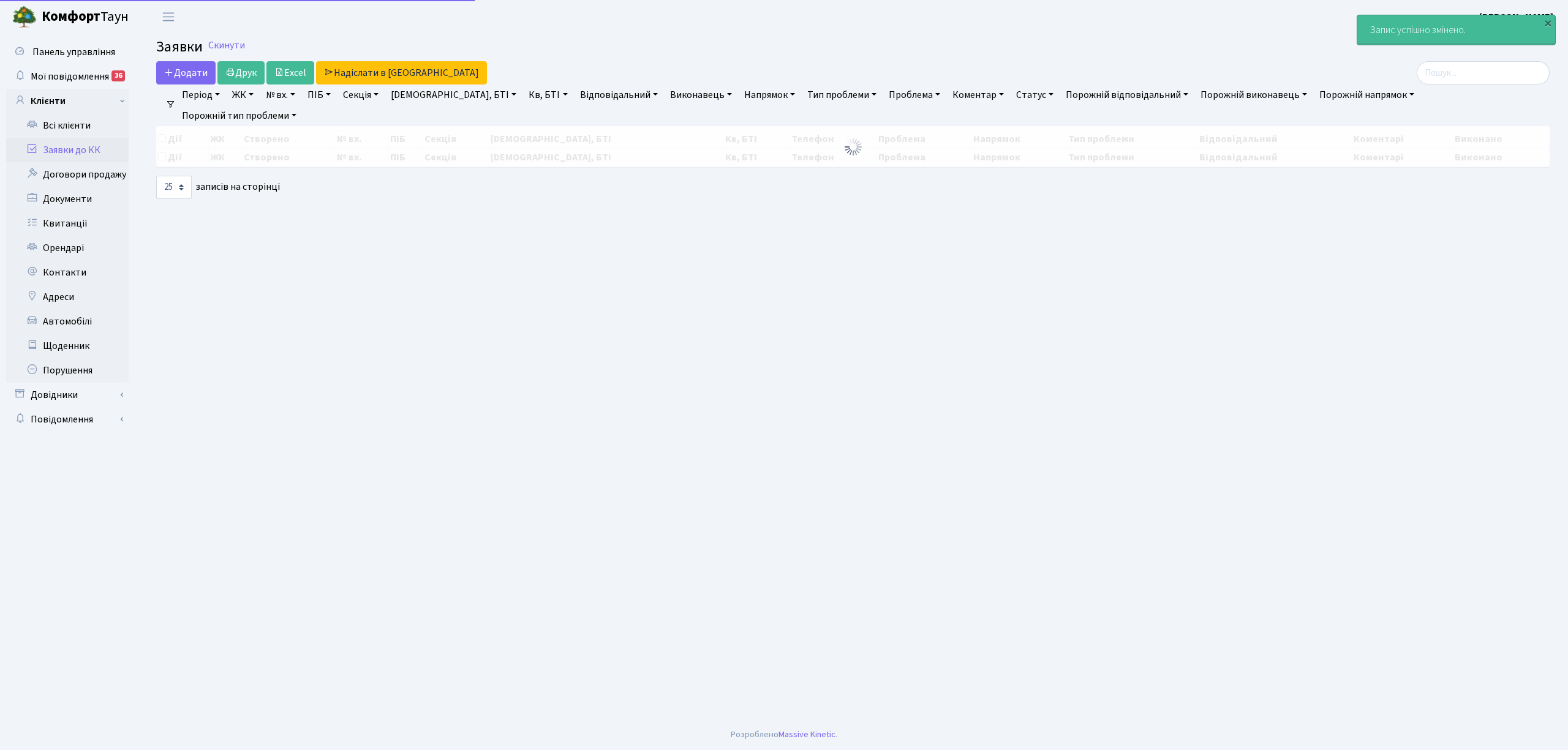
select select "25"
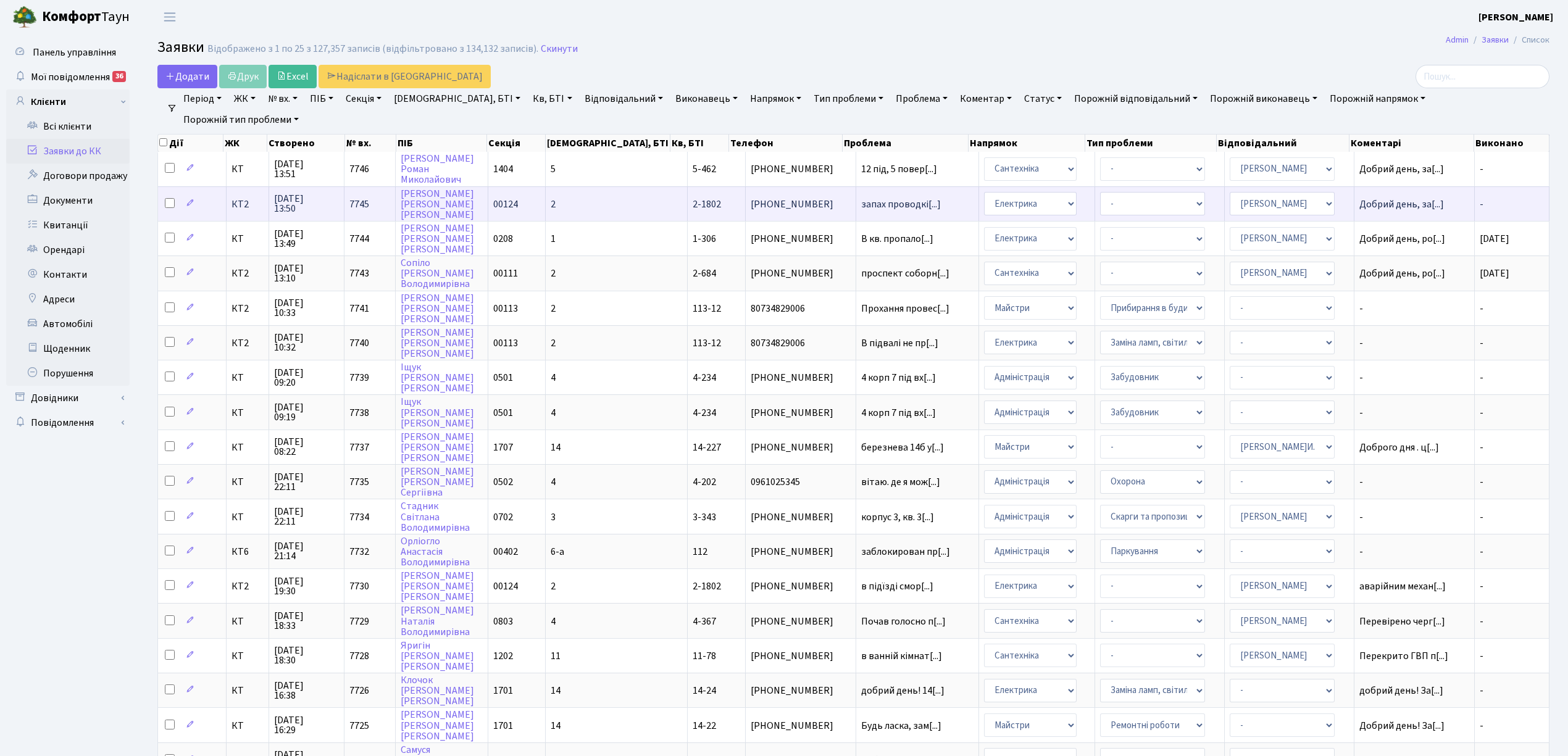
click at [615, 214] on td "2" at bounding box center [616, 204] width 142 height 35
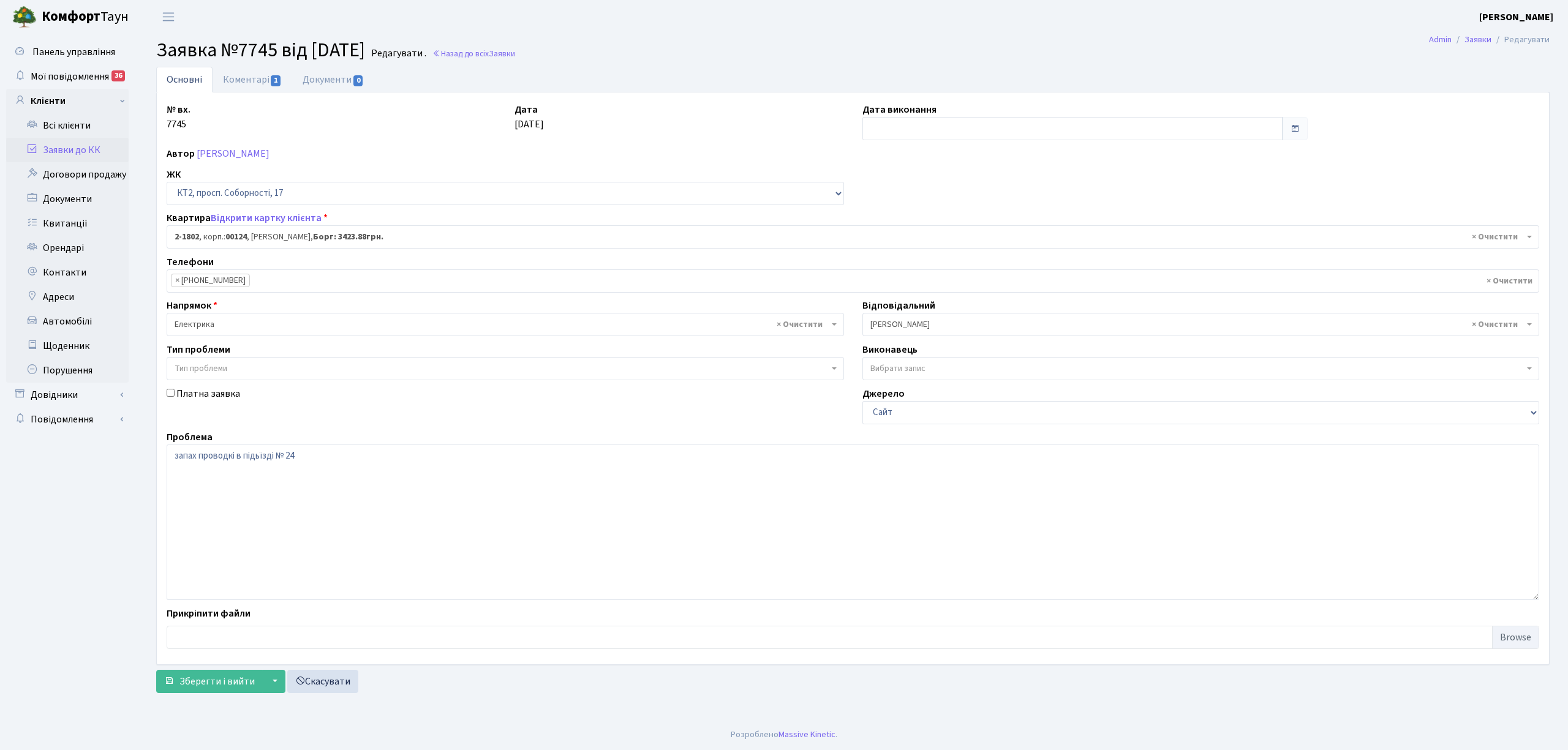
select select "13420"
click at [880, 133] on input "text" at bounding box center [1073, 128] width 420 height 23
click at [983, 207] on td "7" at bounding box center [984, 209] width 19 height 19
type input "[DATE]"
click at [198, 686] on span "Зберегти і вийти" at bounding box center [217, 682] width 76 height 14
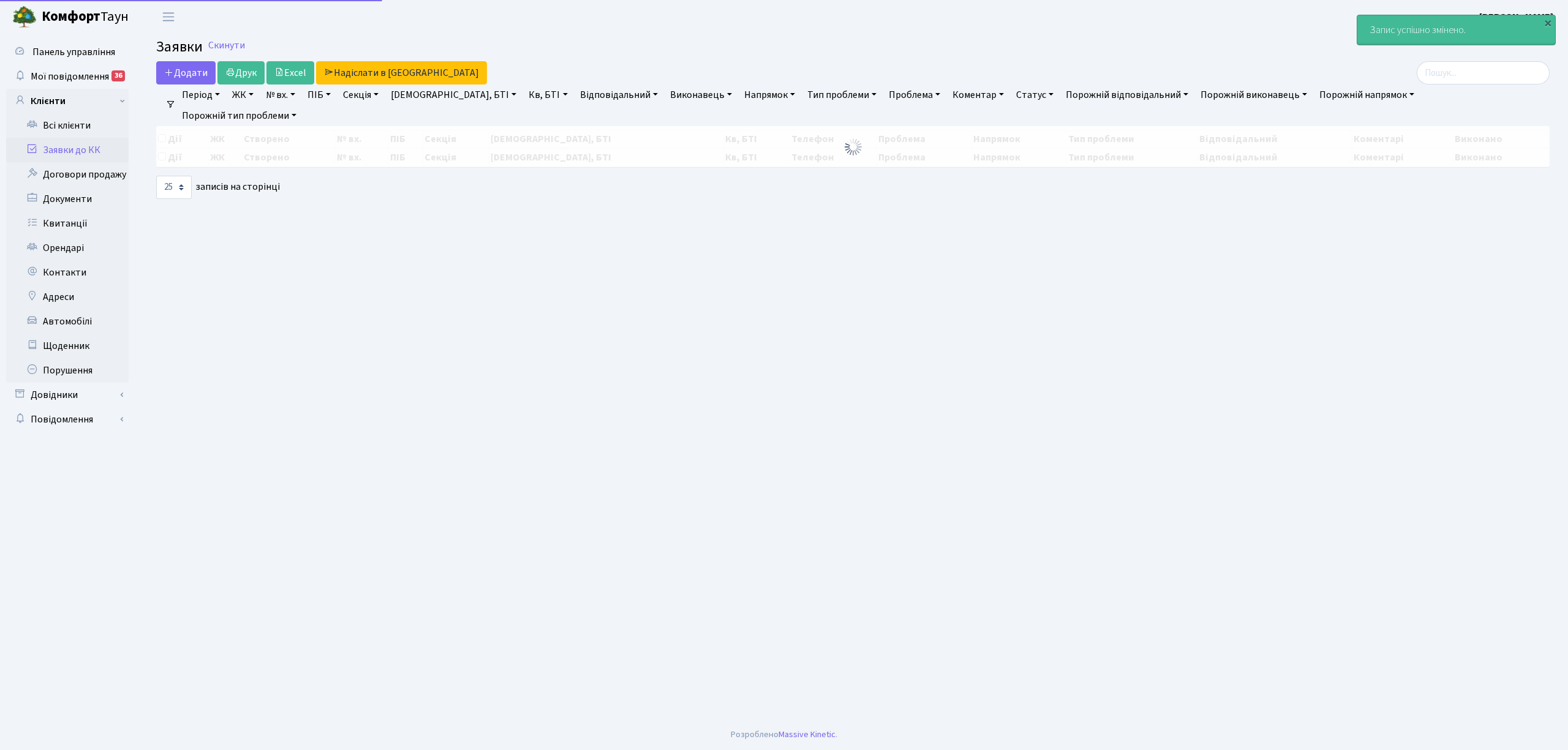
select select "25"
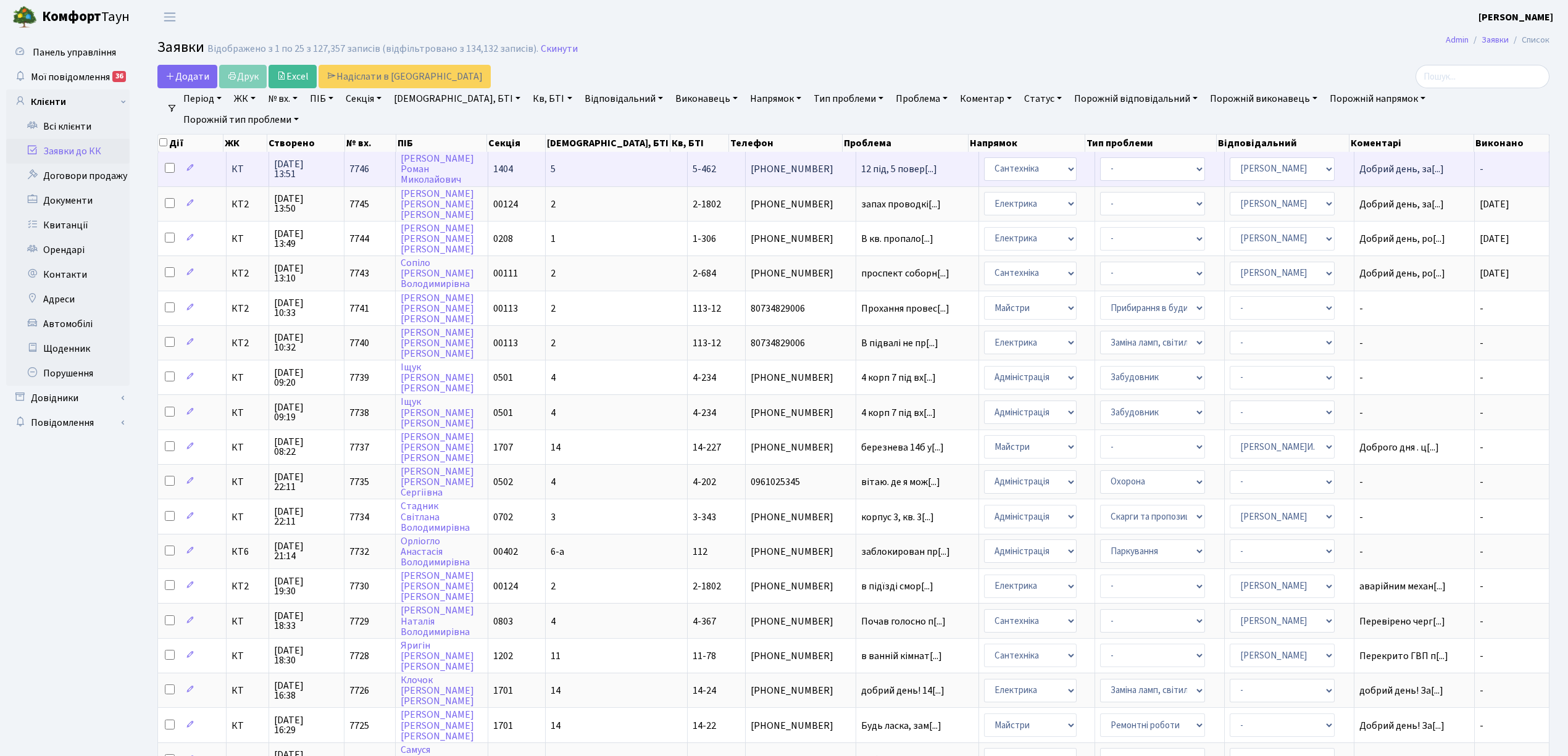
click at [600, 166] on td "5" at bounding box center [616, 169] width 142 height 34
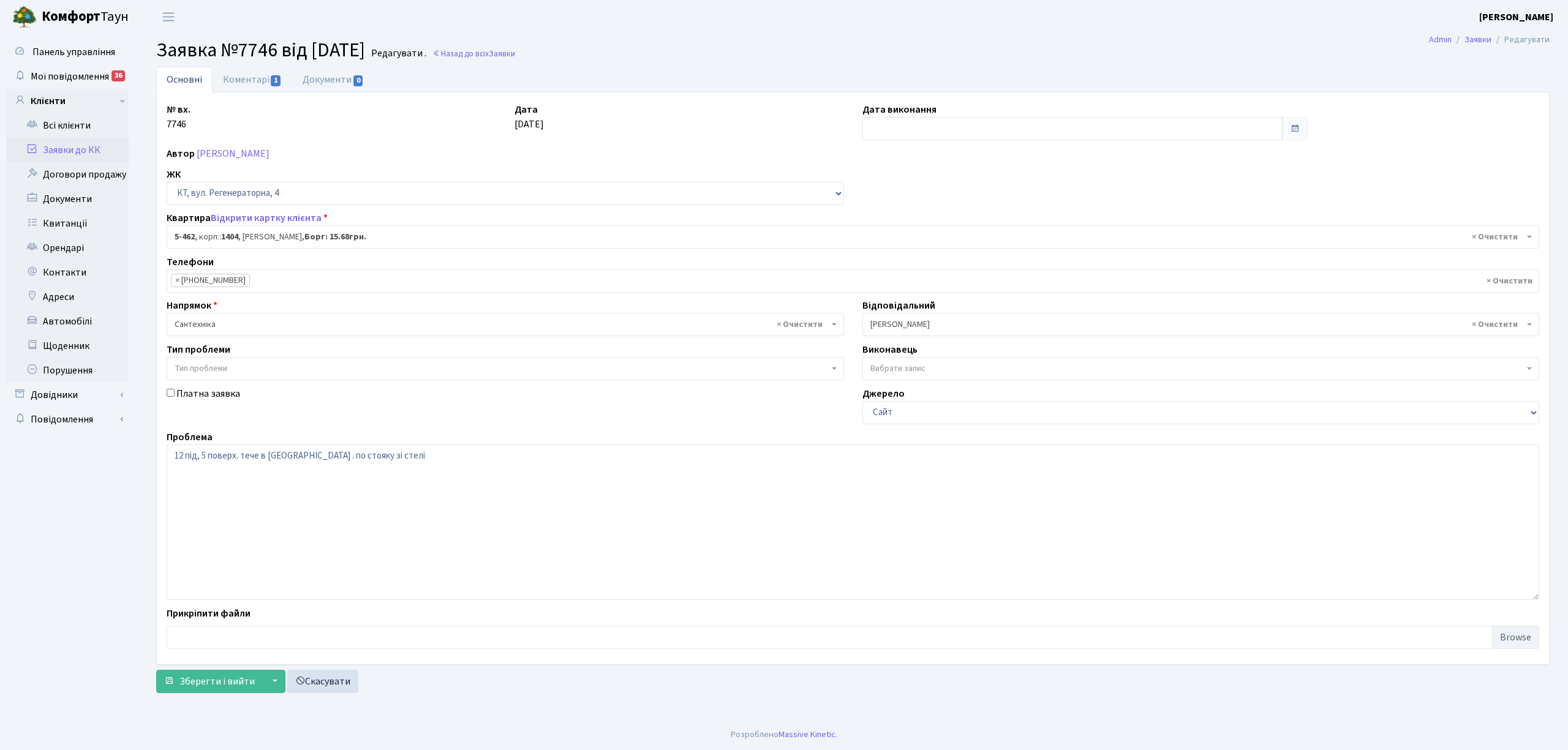
select select "2070"
click at [248, 80] on link "Коментарі 1" at bounding box center [252, 79] width 80 height 25
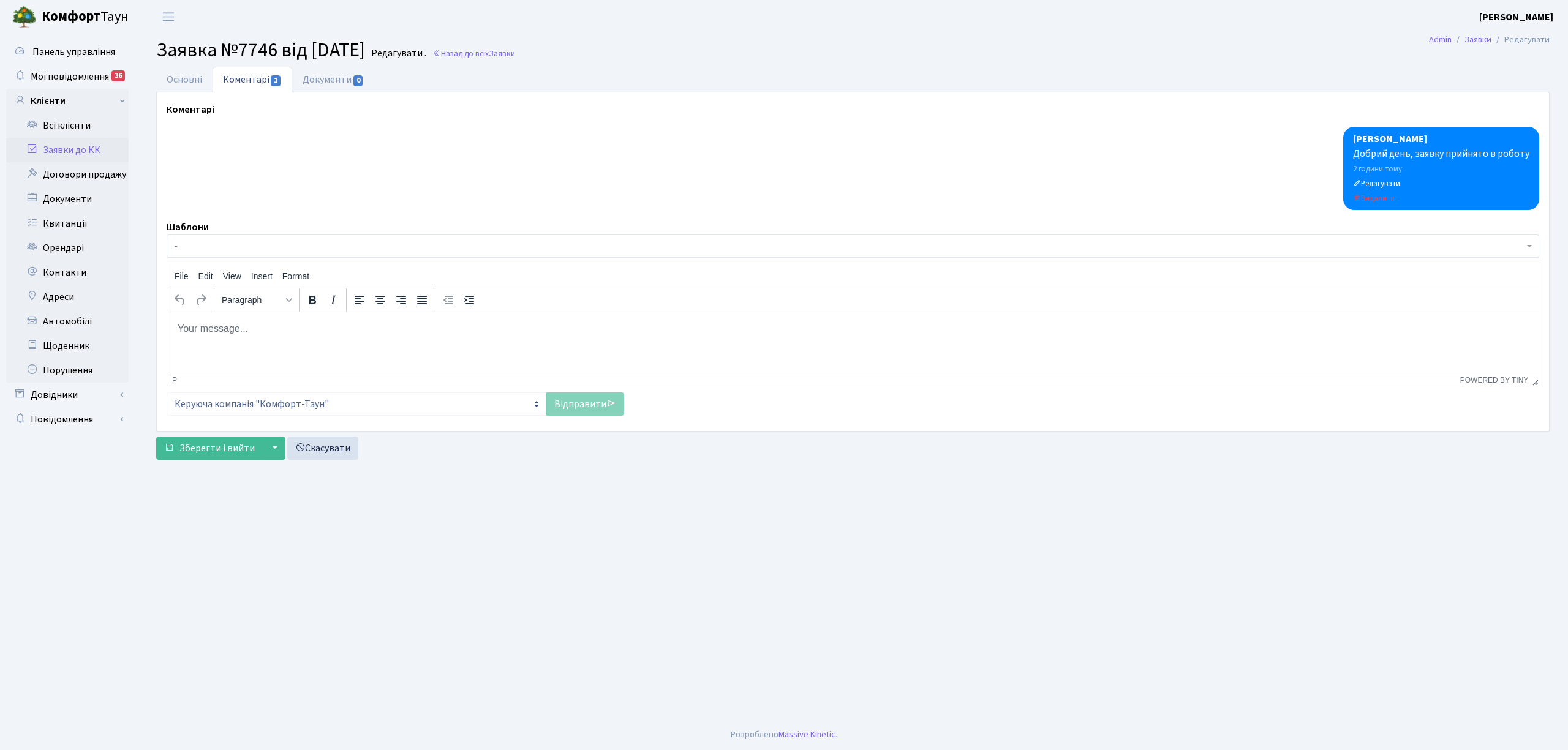
click at [205, 320] on html at bounding box center [853, 328] width 1371 height 33
click at [586, 408] on link "Відправити" at bounding box center [585, 404] width 78 height 23
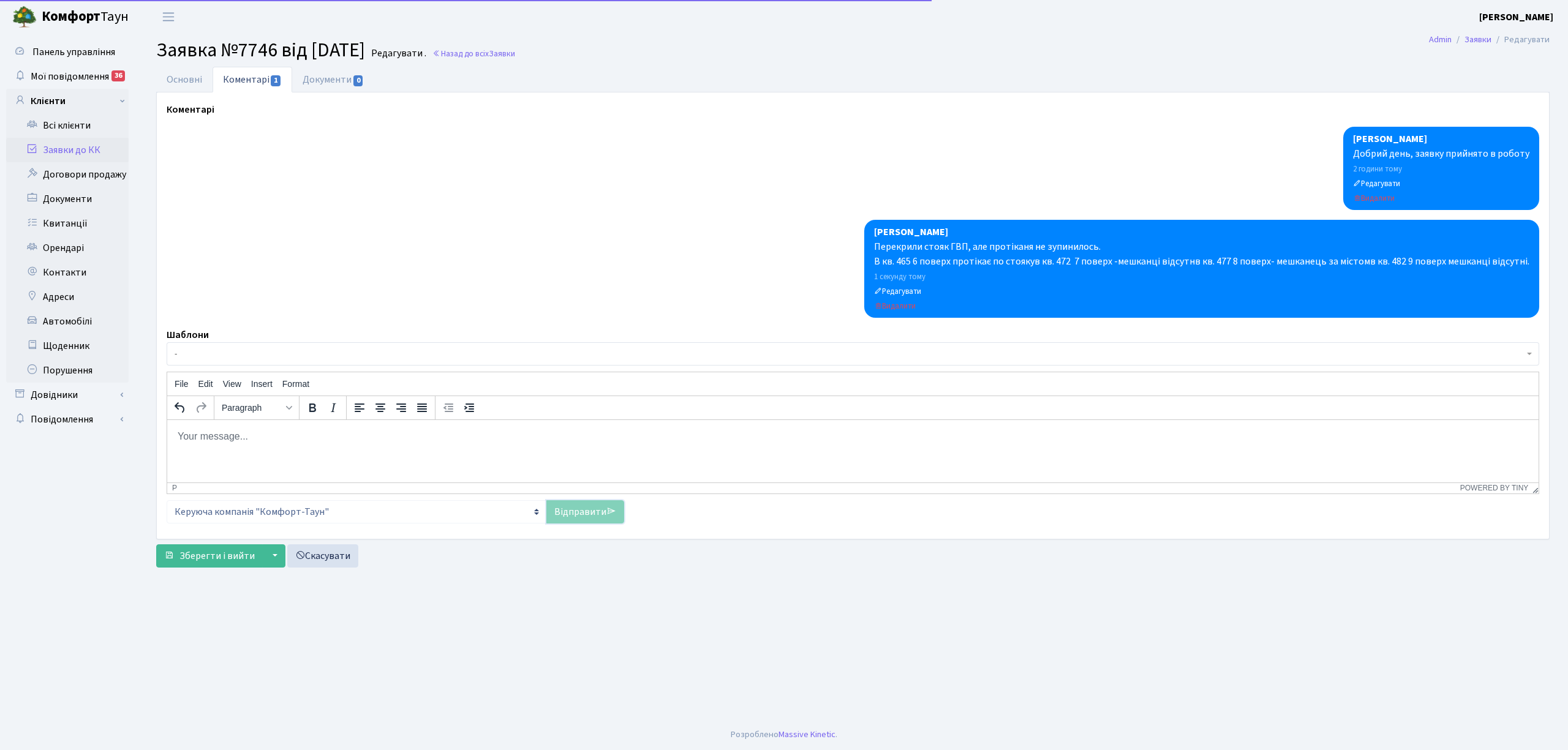
scroll to position [0, 0]
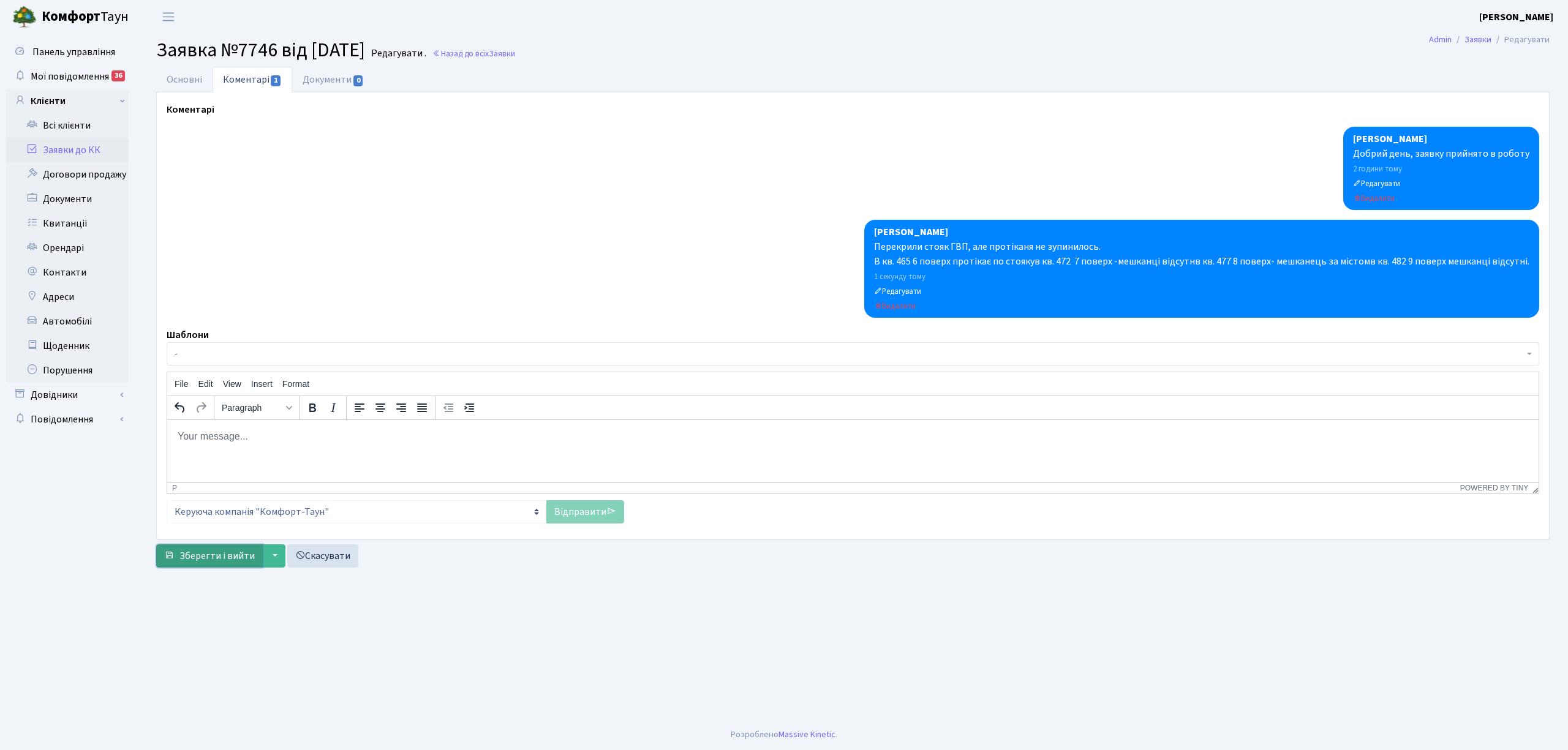
click at [202, 558] on span "Зберегти і вийти" at bounding box center [217, 556] width 76 height 14
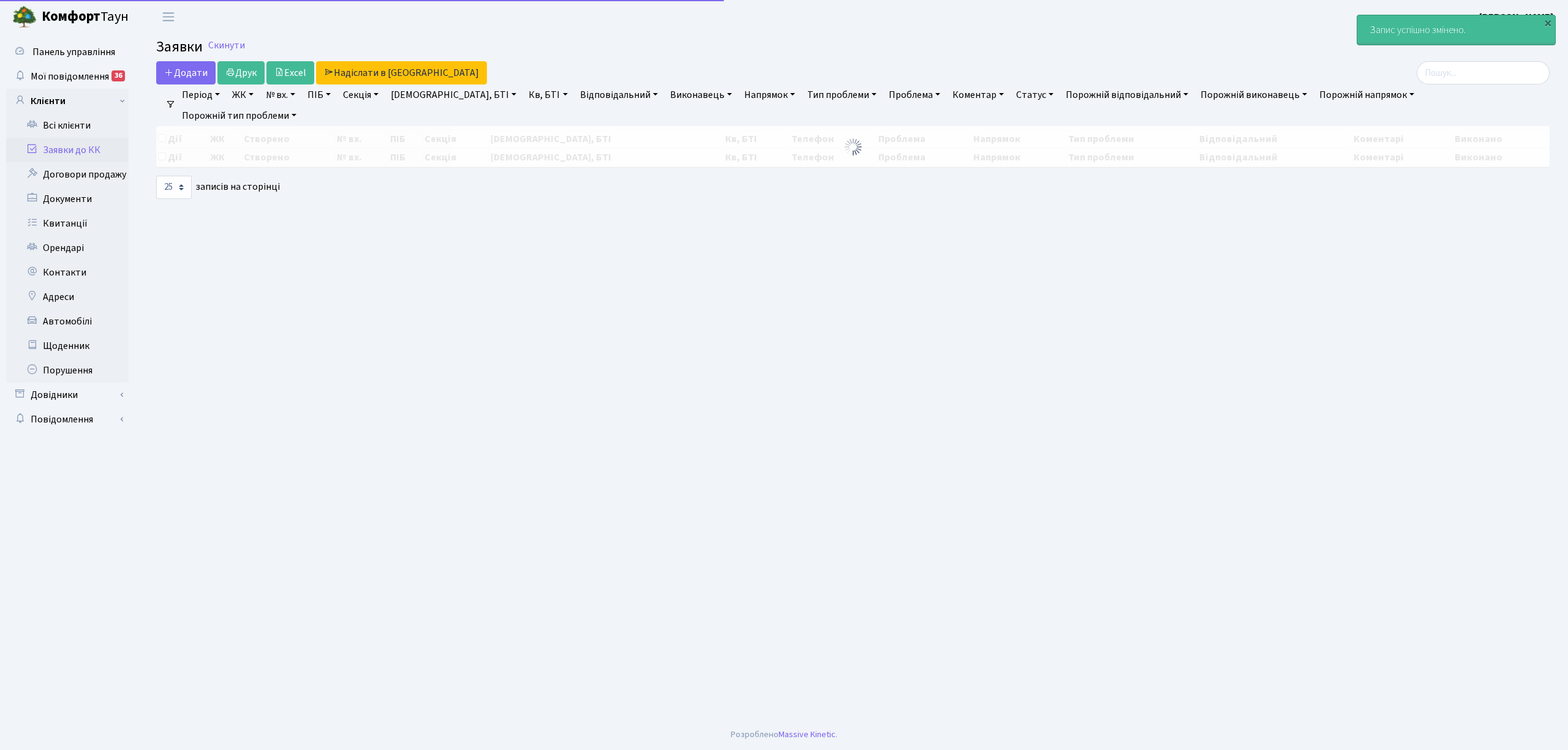
select select "25"
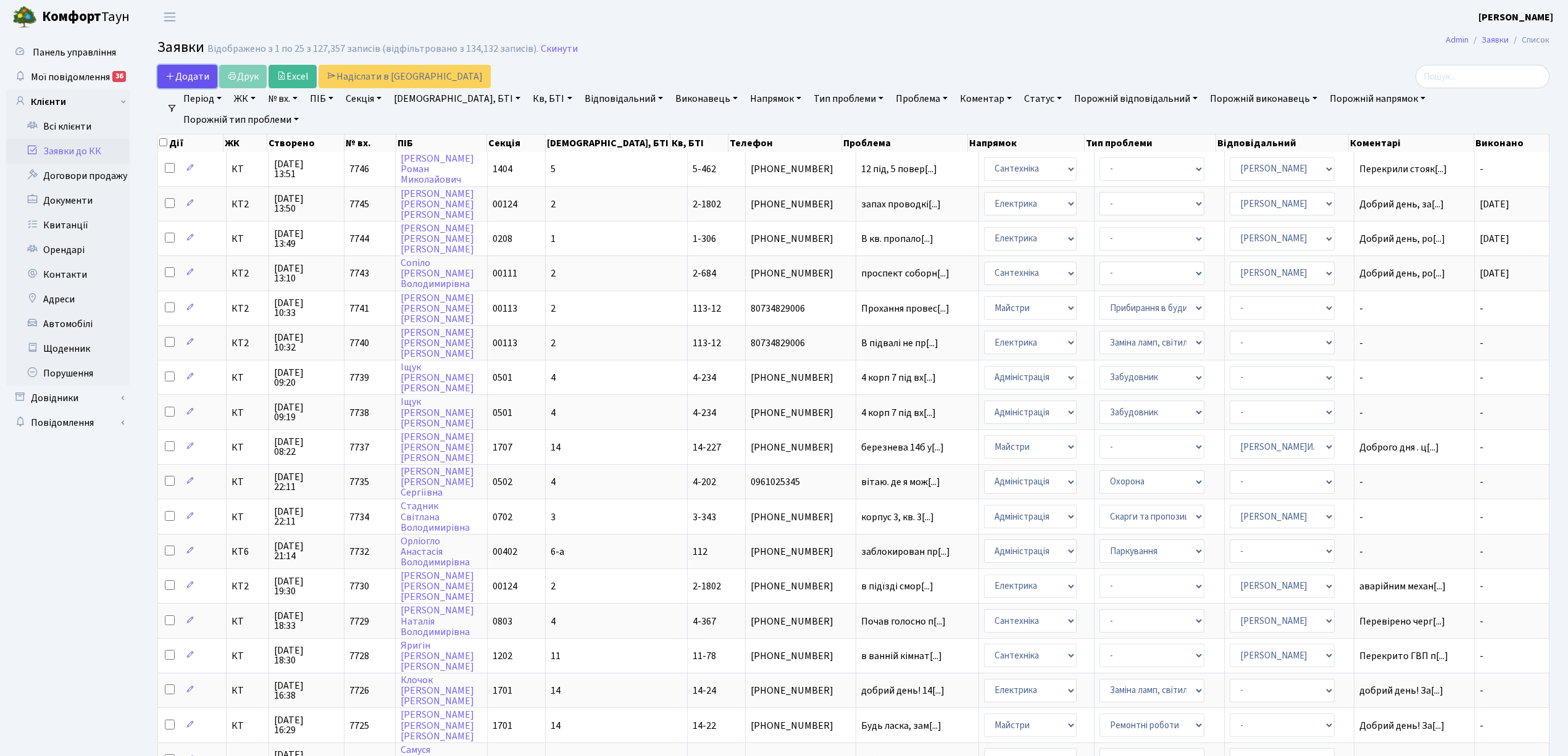
click at [197, 69] on link "Додати" at bounding box center [188, 76] width 60 height 24
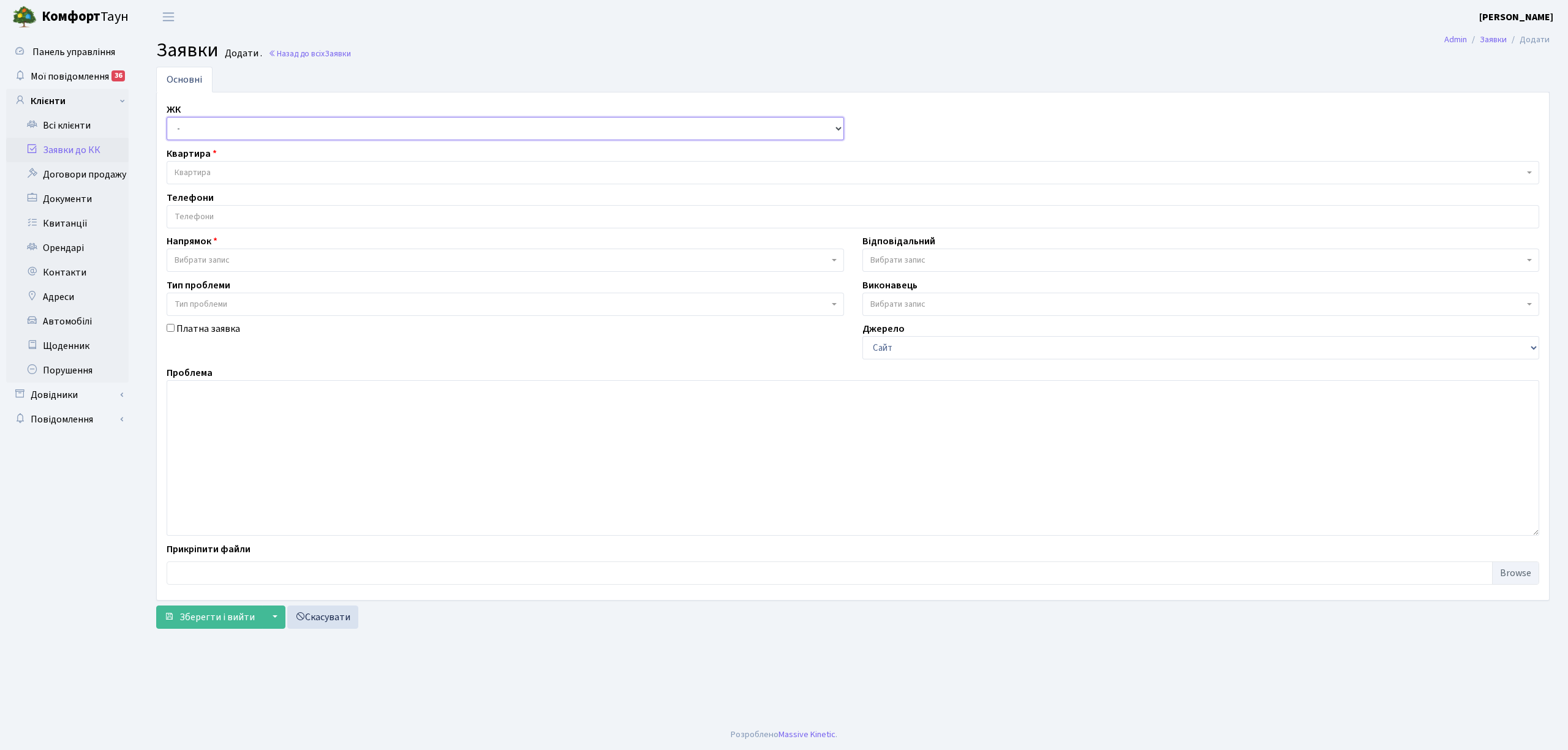
click at [187, 125] on select "- КТ, вул. Регенераторна, 4 КТ2, просп. [STREET_ADDRESS] [STREET_ADDRESS] [PERS…" at bounding box center [505, 128] width 677 height 23
select select "271"
click at [167, 118] on select "- КТ, вул. Регенераторна, 4 КТ2, просп. [STREET_ADDRESS] [STREET_ADDRESS] [PERS…" at bounding box center [505, 128] width 677 height 23
select select
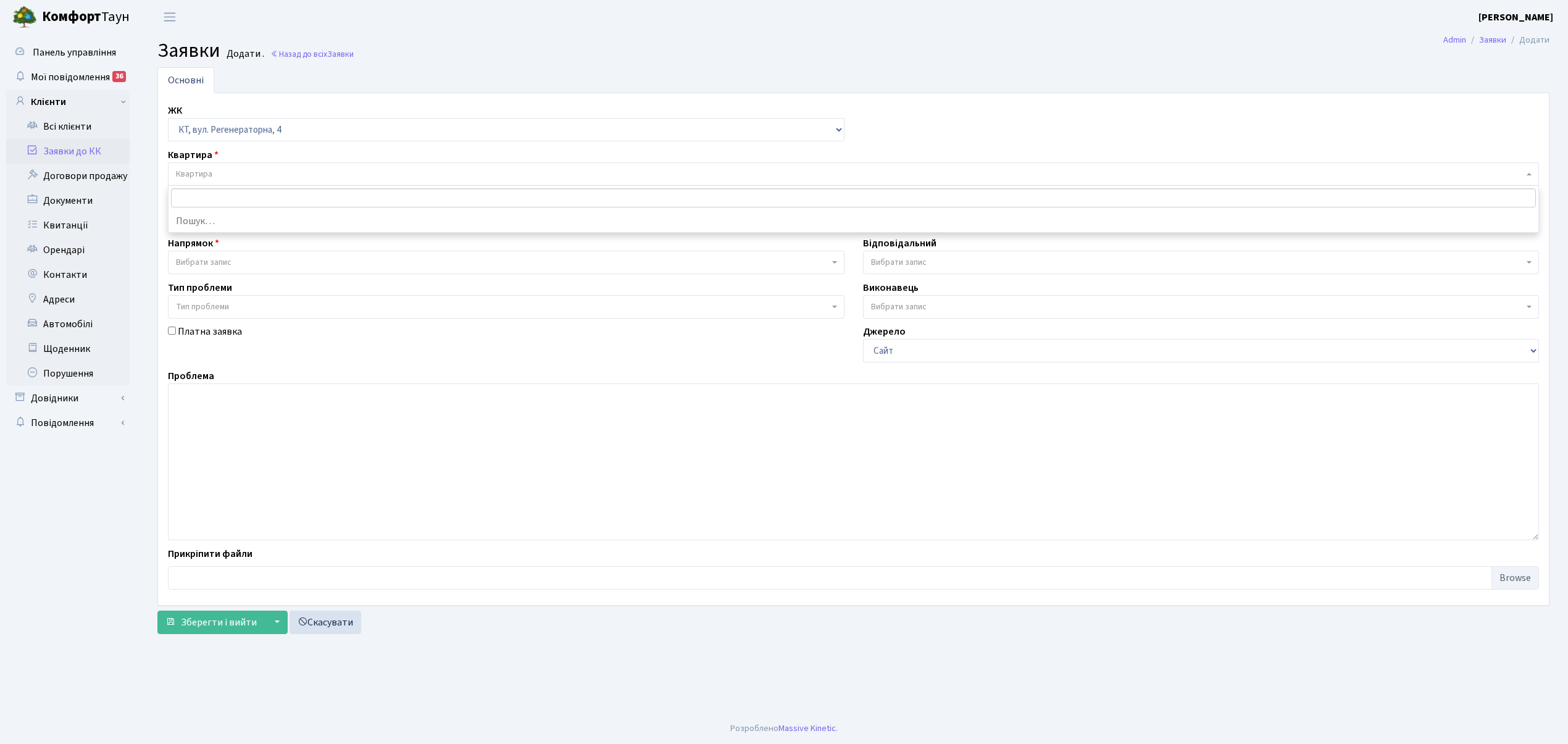
click at [206, 178] on span "Квартира" at bounding box center [194, 174] width 37 height 12
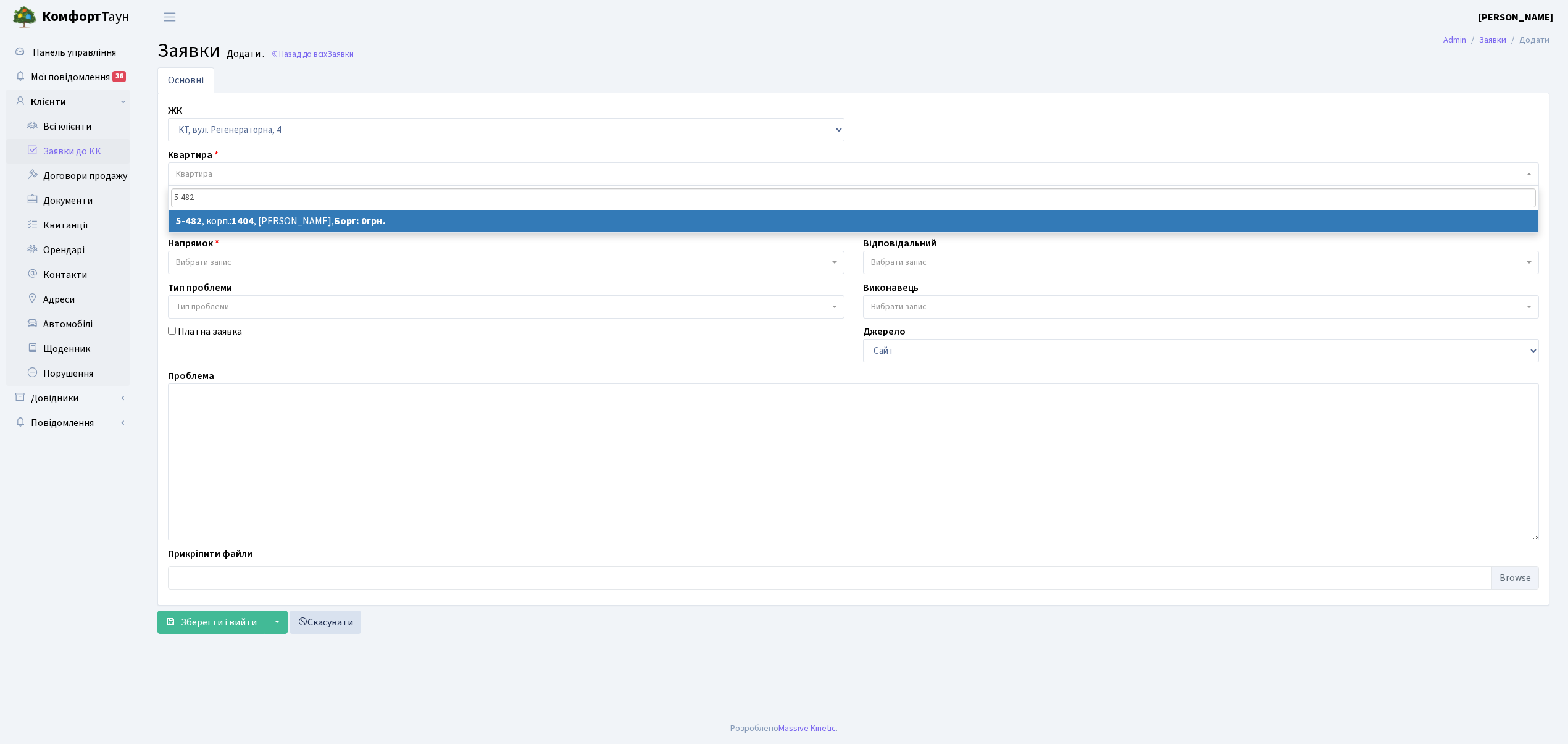
type input "5-482"
select select
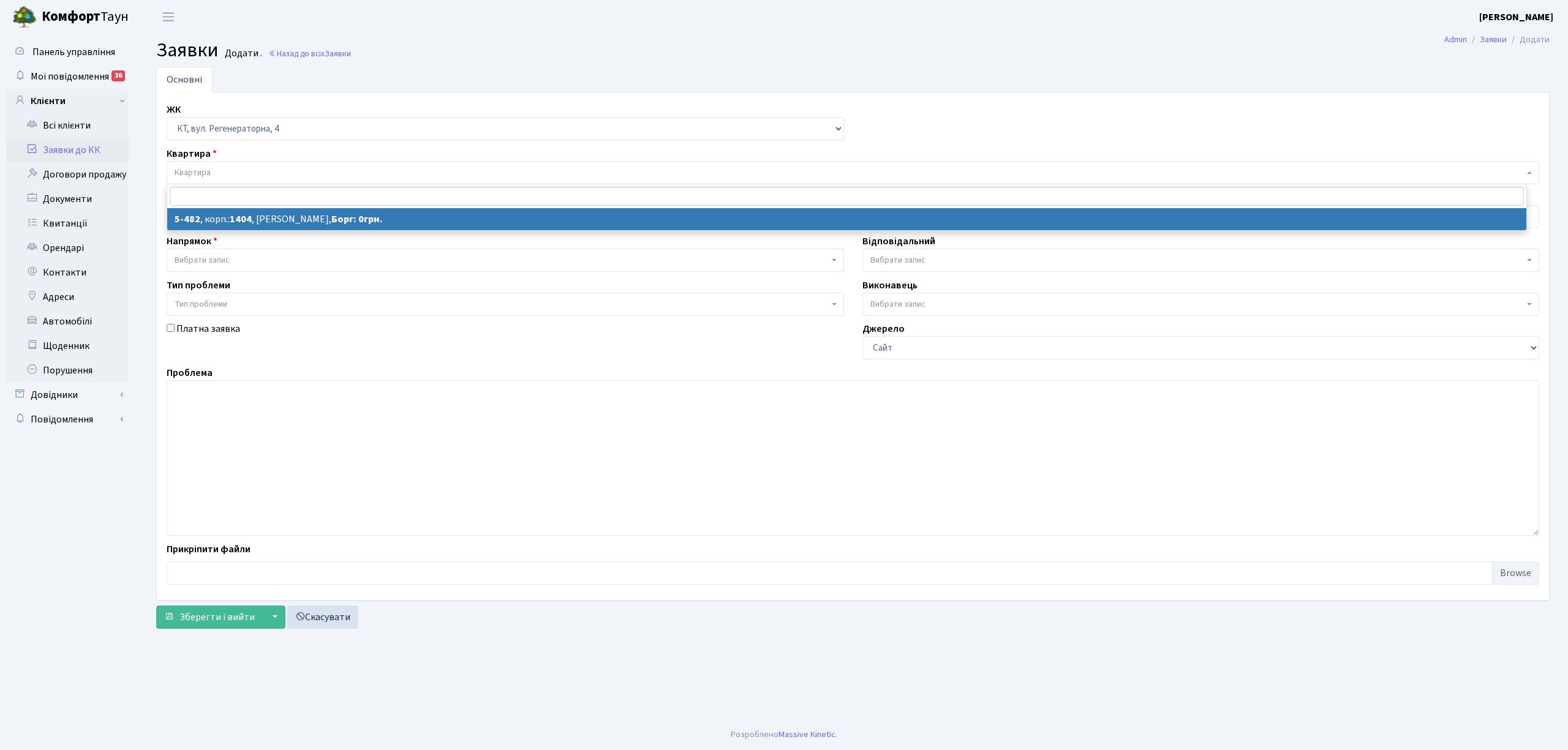
select select "2090"
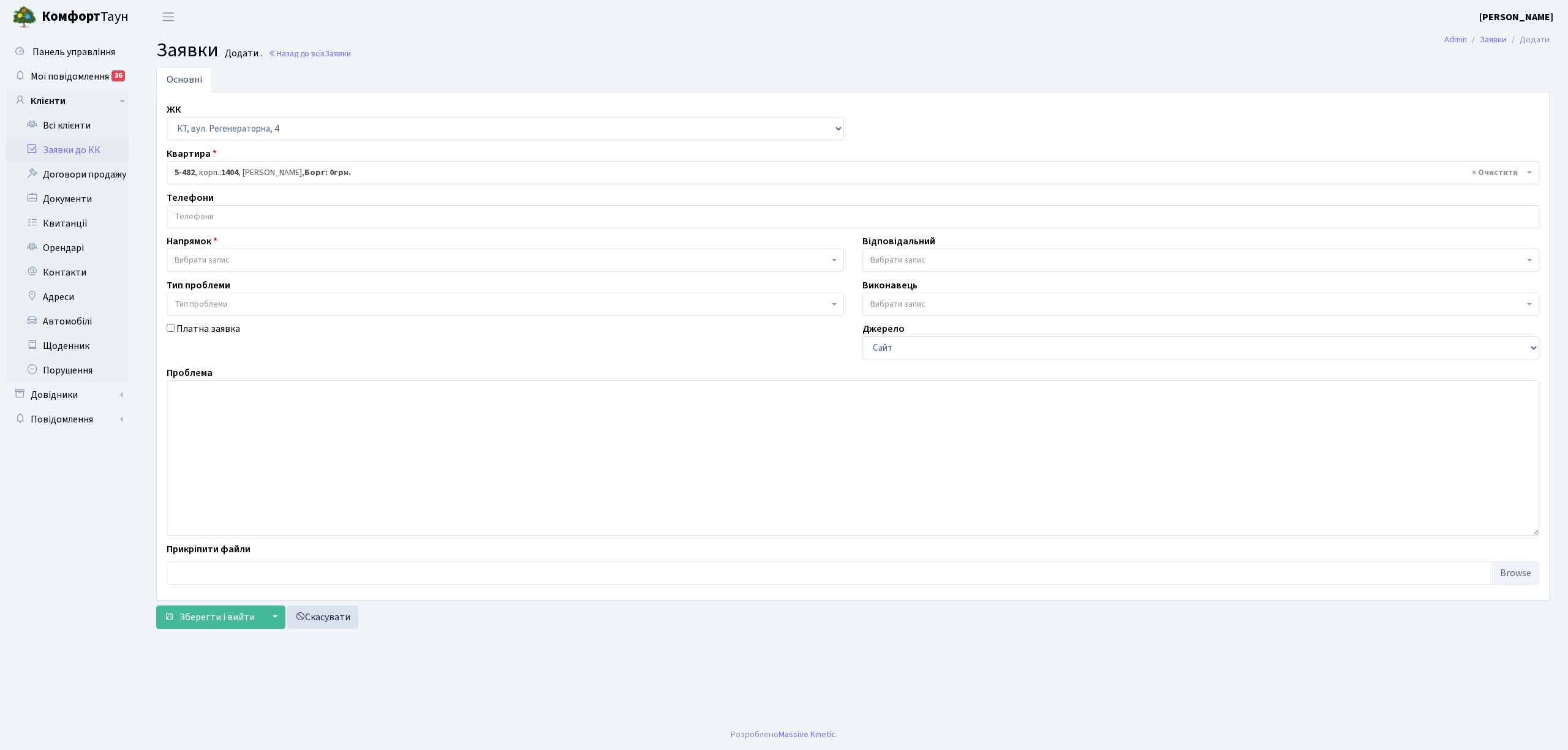
click at [250, 213] on input "search" at bounding box center [853, 216] width 1371 height 22
